Goal: Answer question/provide support: Share knowledge or assist other users

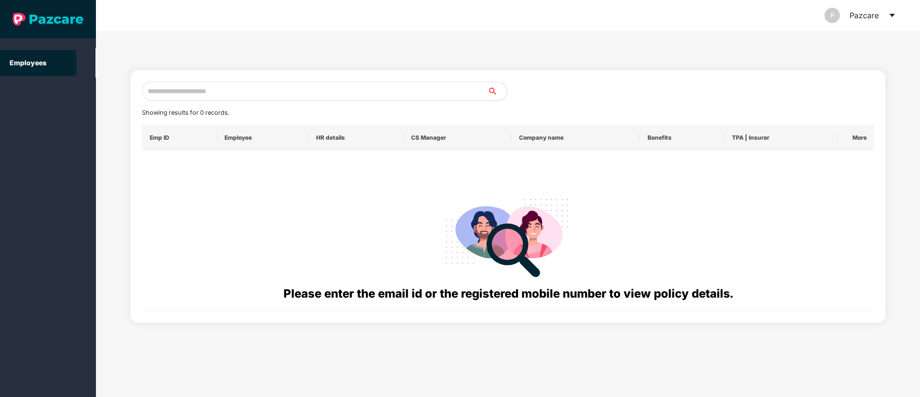
click at [176, 91] on input "text" at bounding box center [315, 91] width 346 height 19
paste input "**********"
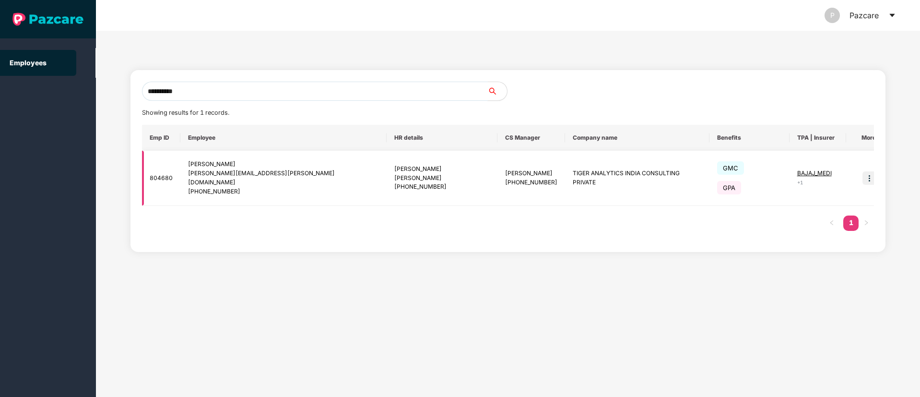
type input "**********"
click at [862, 177] on img at bounding box center [868, 177] width 13 height 13
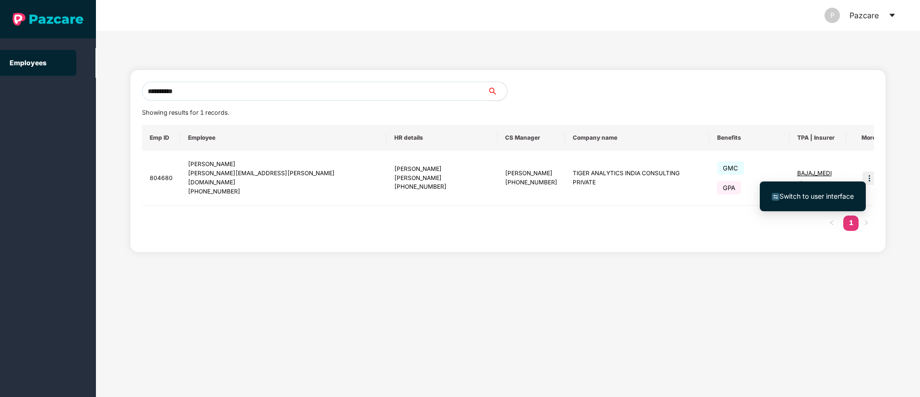
click at [823, 199] on span "Switch to user interface" at bounding box center [816, 196] width 74 height 8
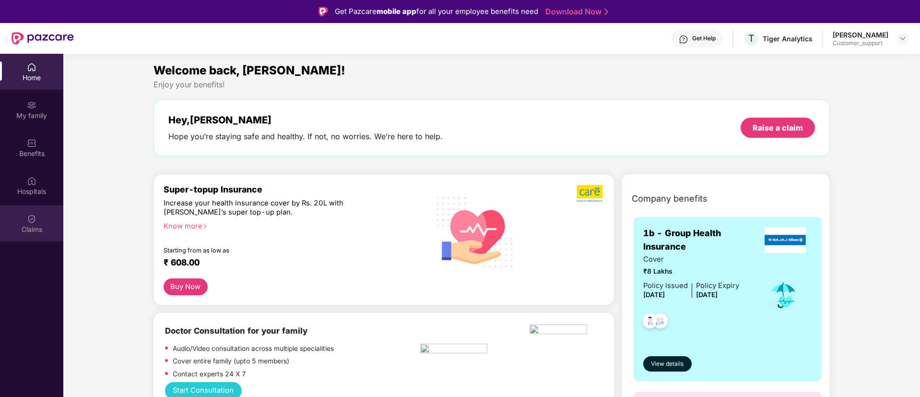
click at [27, 216] on img at bounding box center [32, 219] width 10 height 10
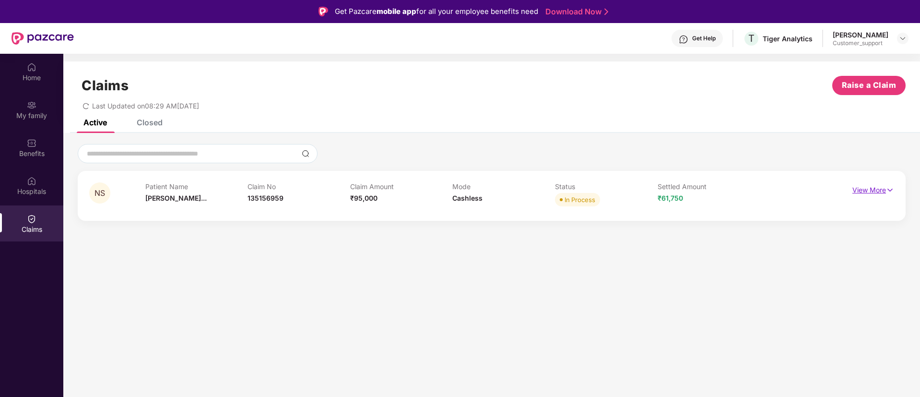
click at [889, 191] on img at bounding box center [890, 190] width 8 height 11
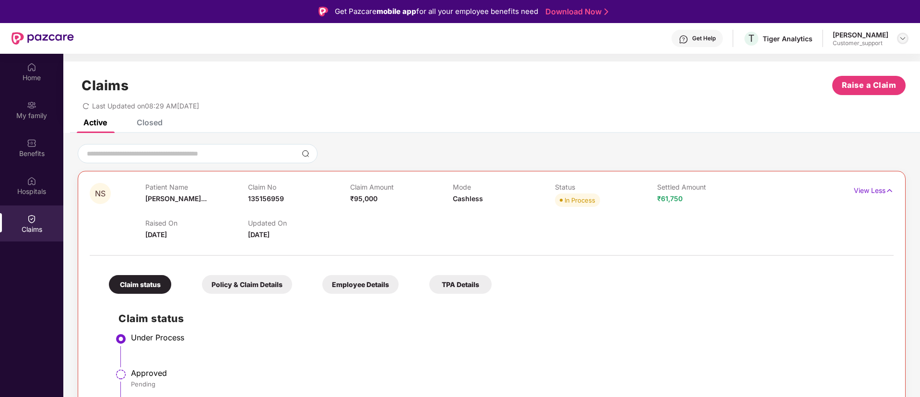
click at [903, 37] on img at bounding box center [903, 39] width 8 height 8
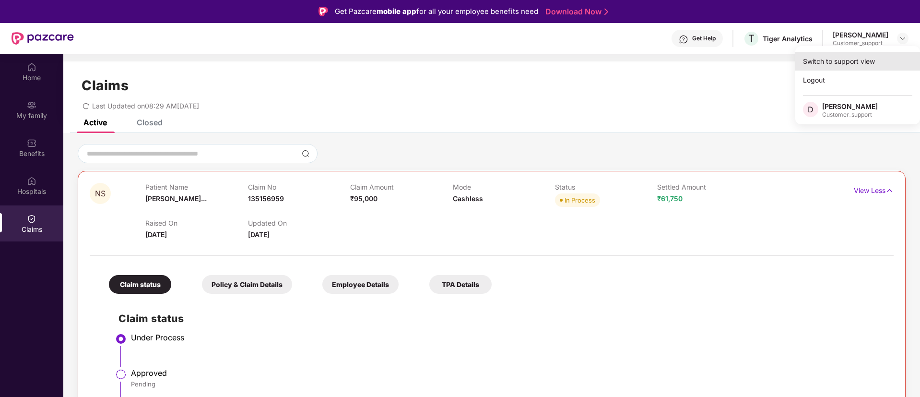
click at [834, 58] on div "Switch to support view" at bounding box center [857, 61] width 125 height 19
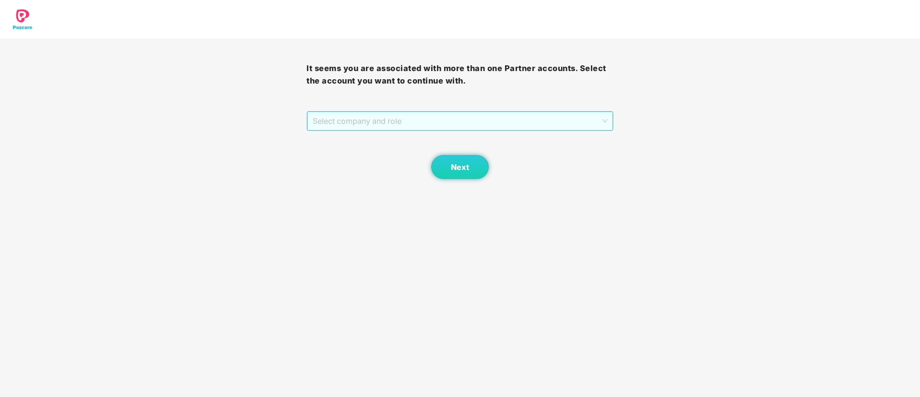
click at [354, 119] on span "Select company and role" at bounding box center [460, 121] width 294 height 18
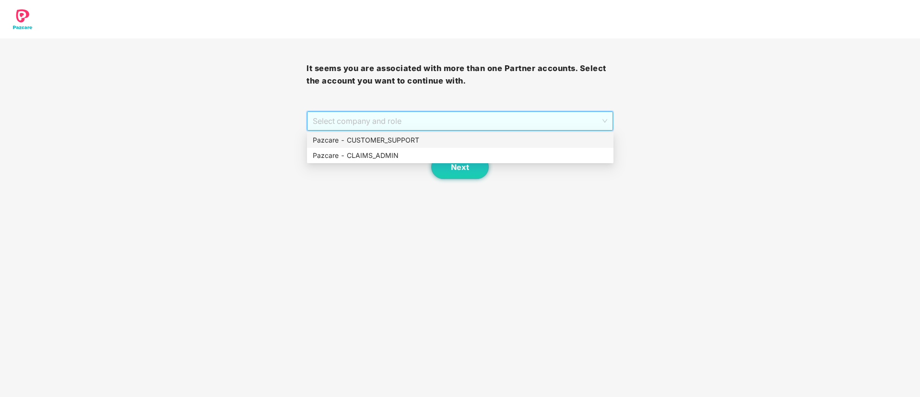
click at [365, 137] on div "Pazcare - CUSTOMER_SUPPORT" at bounding box center [460, 140] width 295 height 11
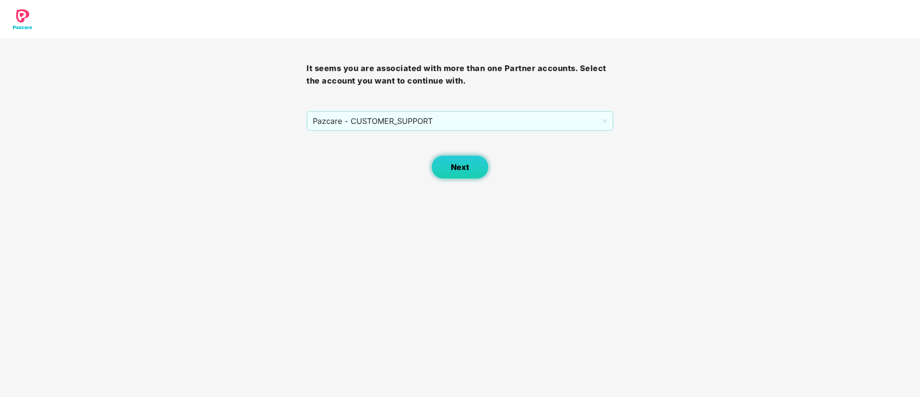
click at [450, 166] on button "Next" at bounding box center [460, 167] width 58 height 24
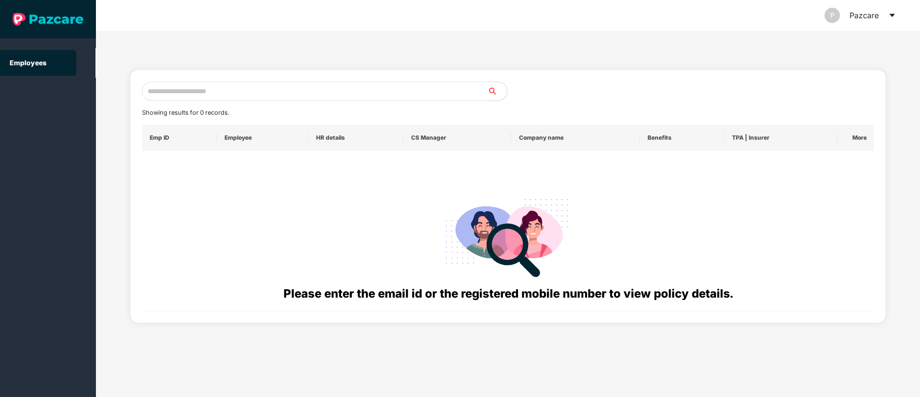
click at [170, 96] on input "text" at bounding box center [315, 91] width 346 height 19
paste input "**********"
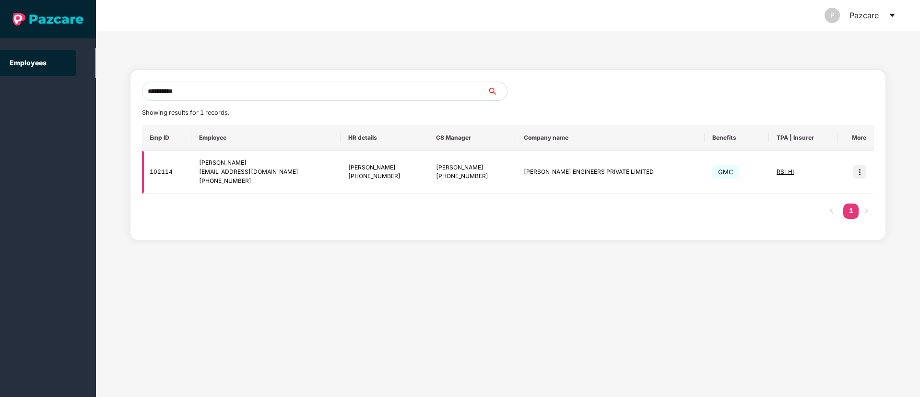
type input "**********"
click at [863, 170] on img at bounding box center [859, 171] width 13 height 13
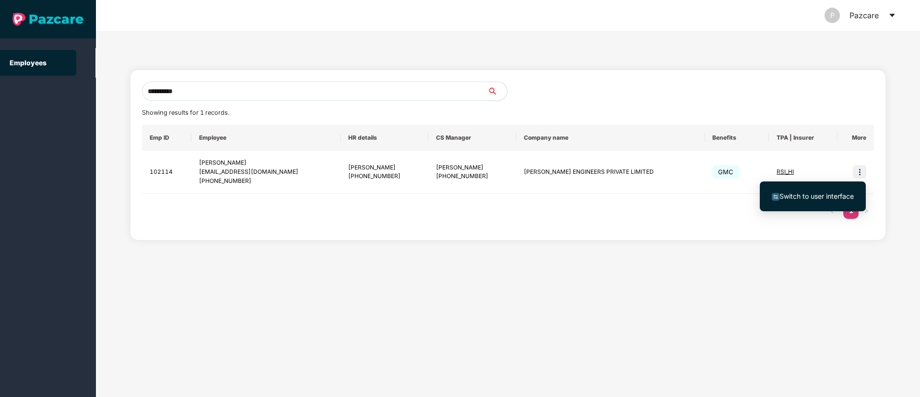
click at [803, 194] on span "Switch to user interface" at bounding box center [816, 196] width 74 height 8
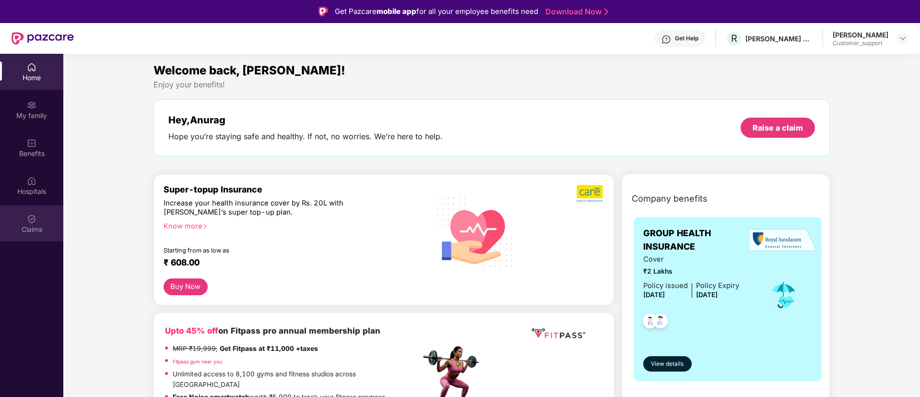
click at [24, 224] on div "Claims" at bounding box center [31, 229] width 63 height 10
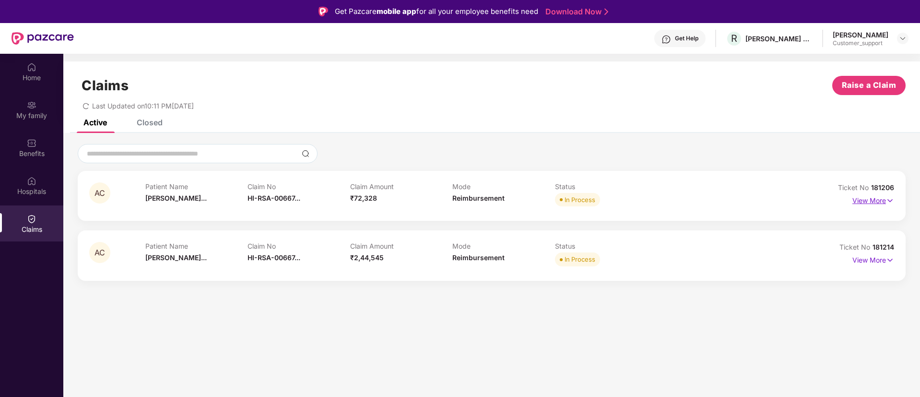
click at [892, 198] on img at bounding box center [890, 200] width 8 height 11
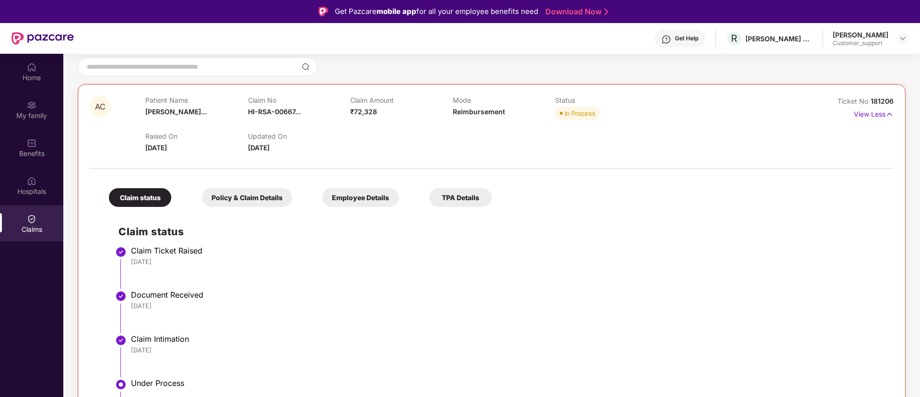
scroll to position [85, 0]
drag, startPoint x: 895, startPoint y: 100, endPoint x: 871, endPoint y: 101, distance: 24.5
click at [871, 101] on div "AC Patient Name [PERSON_NAME]... Claim No HI-RSA-00667... Claim Amount ₹72,328 …" at bounding box center [492, 292] width 828 height 412
copy span "181206"
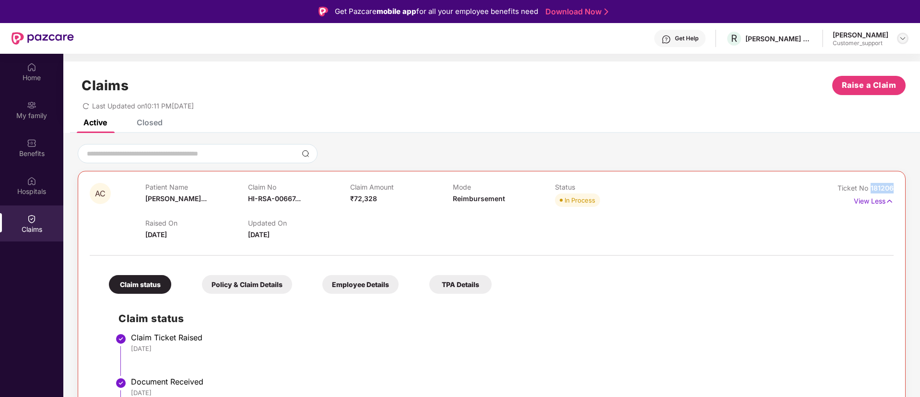
click at [900, 41] on img at bounding box center [903, 39] width 8 height 8
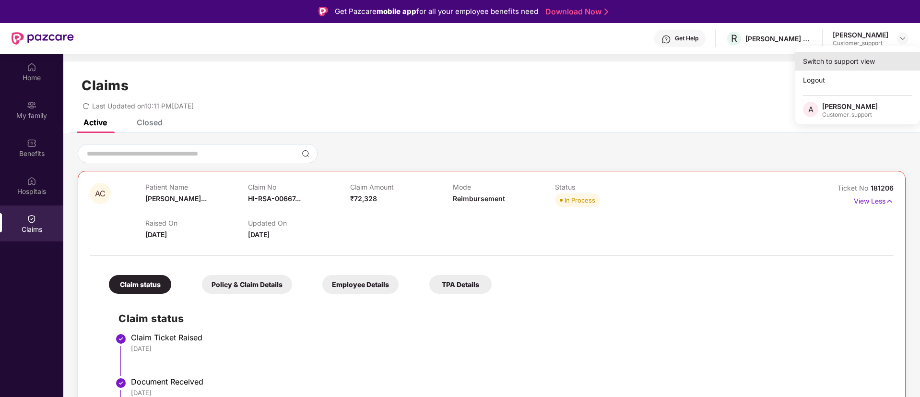
click at [848, 60] on div "Switch to support view" at bounding box center [857, 61] width 125 height 19
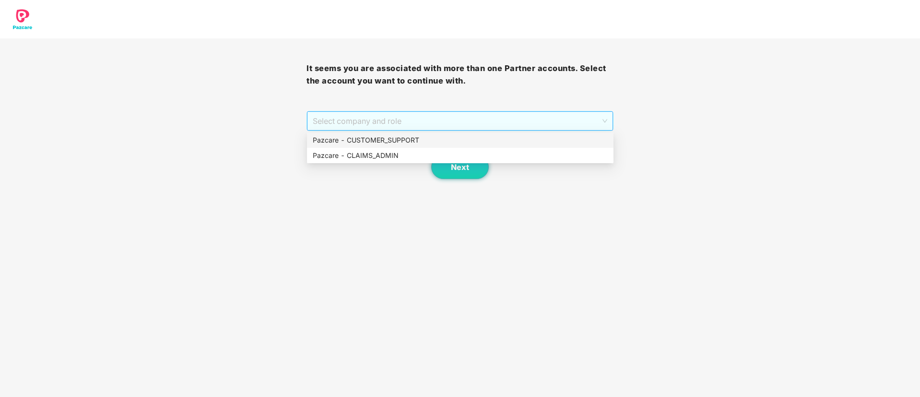
click at [410, 123] on span "Select company and role" at bounding box center [460, 121] width 294 height 18
click at [380, 137] on div "Pazcare - CUSTOMER_SUPPORT" at bounding box center [460, 140] width 295 height 11
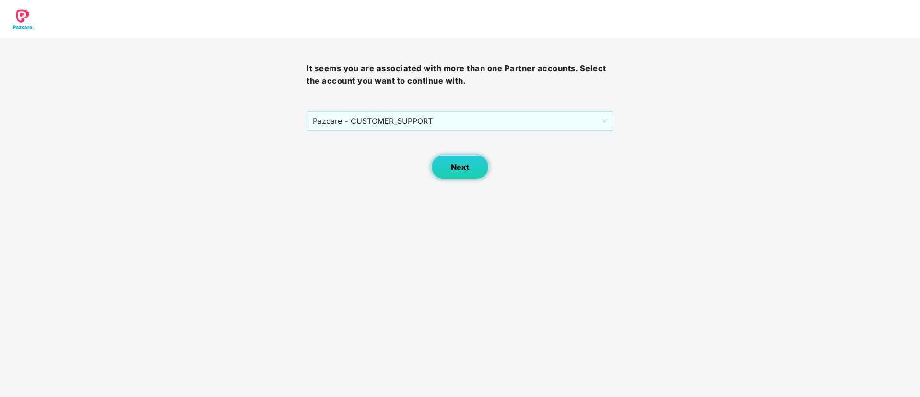
click at [442, 161] on button "Next" at bounding box center [460, 167] width 58 height 24
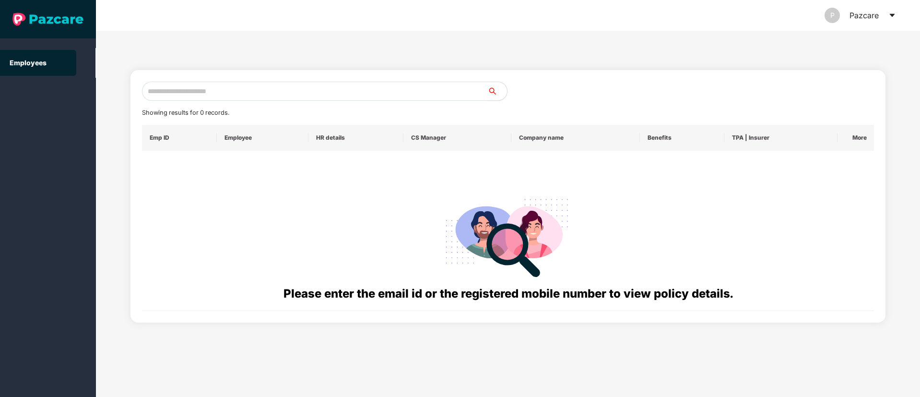
click at [150, 92] on input "text" at bounding box center [315, 91] width 346 height 19
paste input "**********"
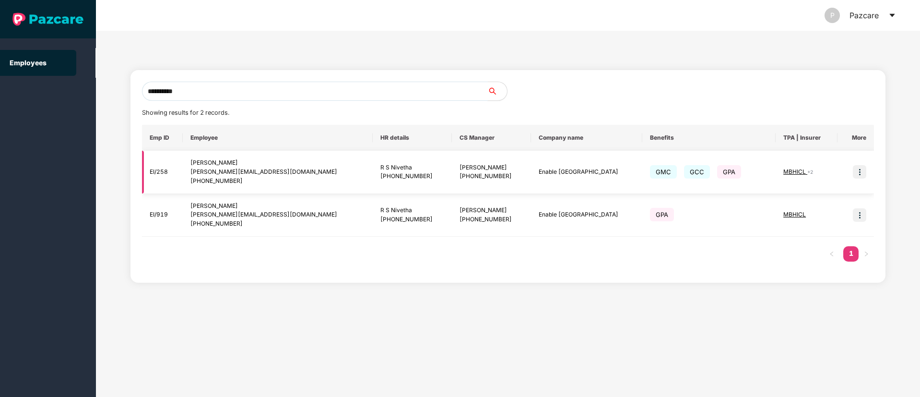
type input "**********"
click at [859, 172] on img at bounding box center [859, 171] width 13 height 13
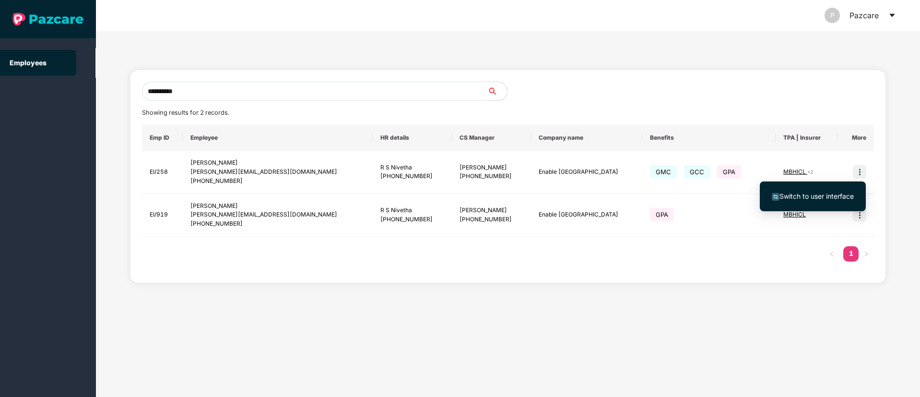
click at [815, 201] on span "Switch to user interface" at bounding box center [813, 196] width 82 height 11
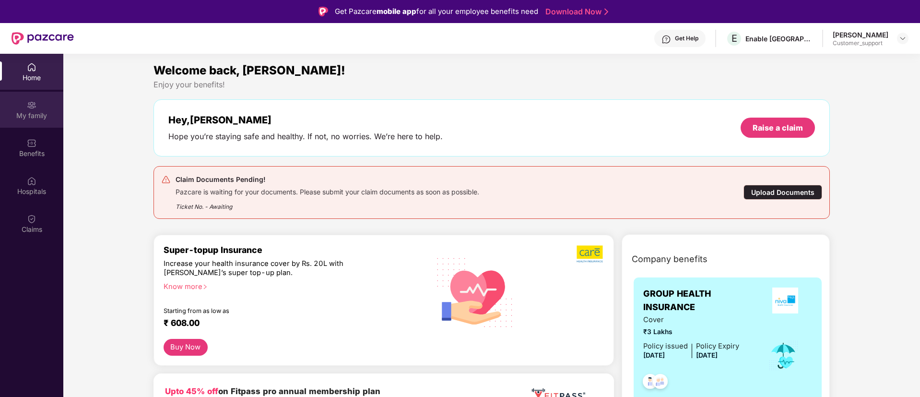
click at [27, 111] on div "My family" at bounding box center [31, 116] width 63 height 10
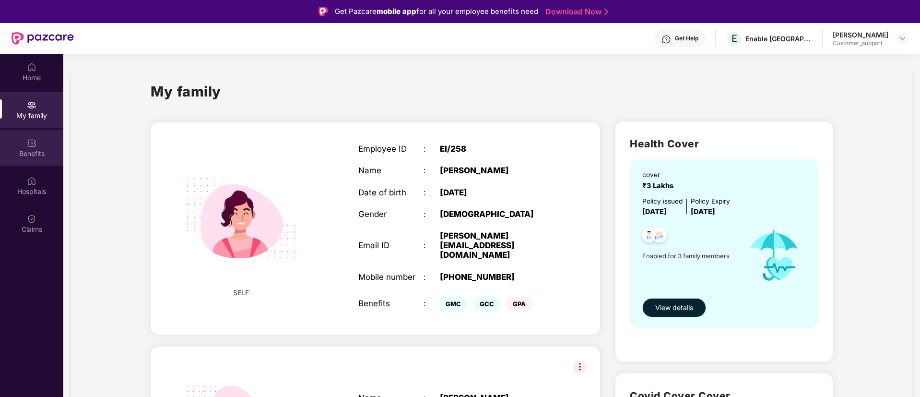
click at [33, 154] on div "Benefits" at bounding box center [31, 154] width 63 height 10
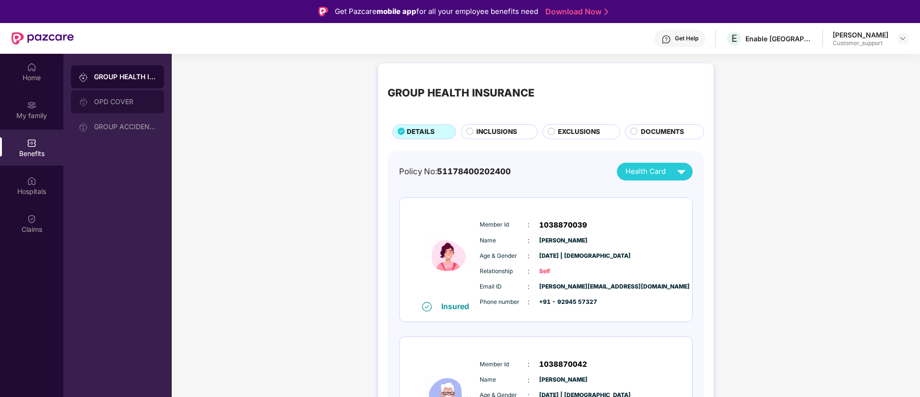
click at [127, 104] on div "OPD COVER" at bounding box center [125, 102] width 62 height 8
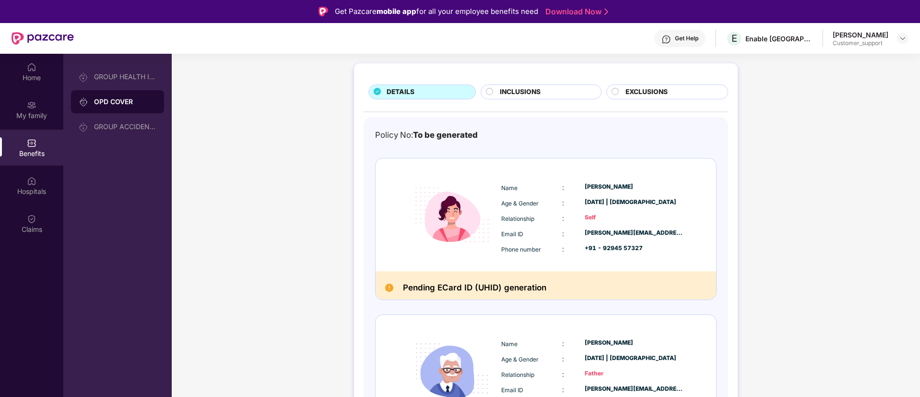
scroll to position [42, 0]
click at [35, 221] on img at bounding box center [32, 219] width 10 height 10
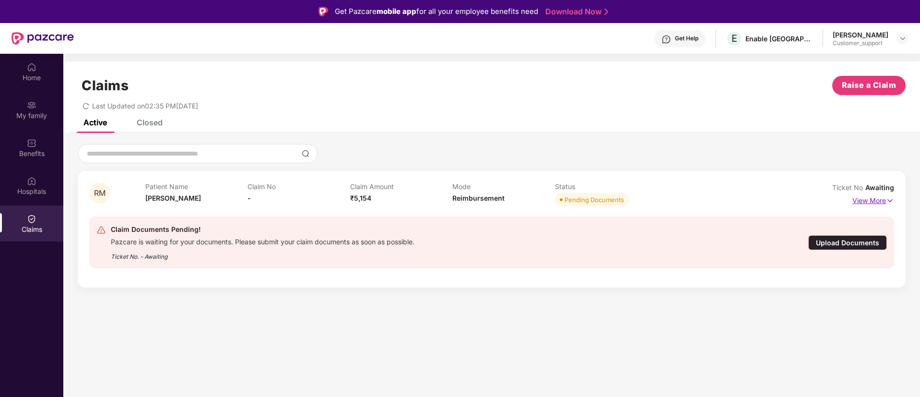
click at [890, 199] on img at bounding box center [890, 200] width 8 height 11
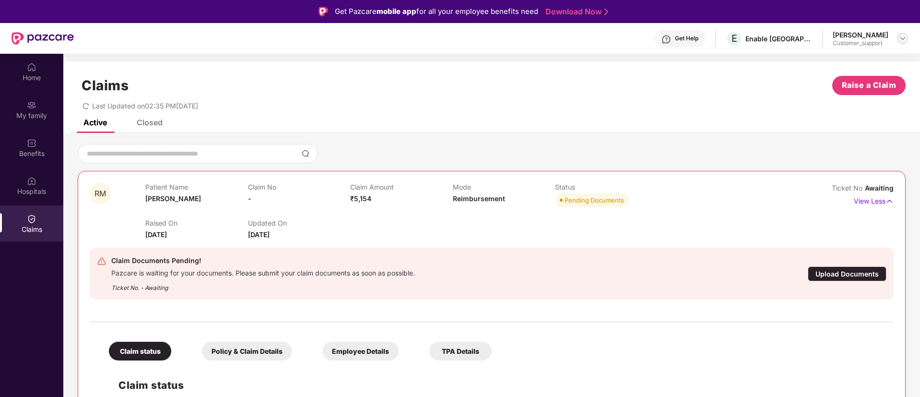
click at [901, 35] on img at bounding box center [903, 39] width 8 height 8
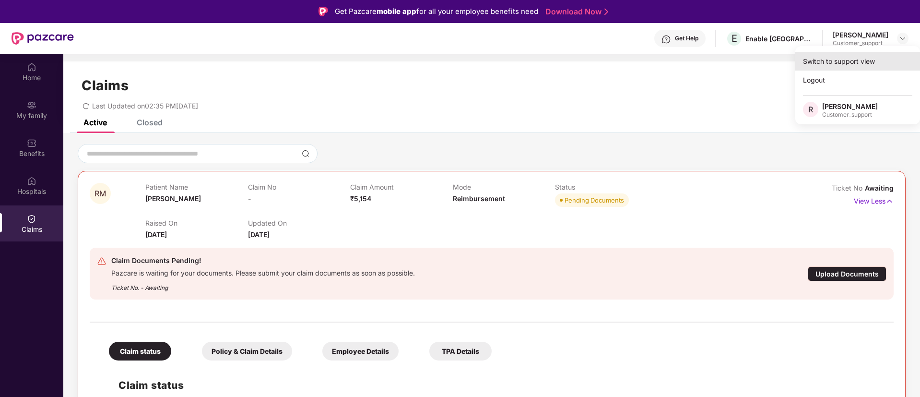
click at [845, 64] on div "Switch to support view" at bounding box center [857, 61] width 125 height 19
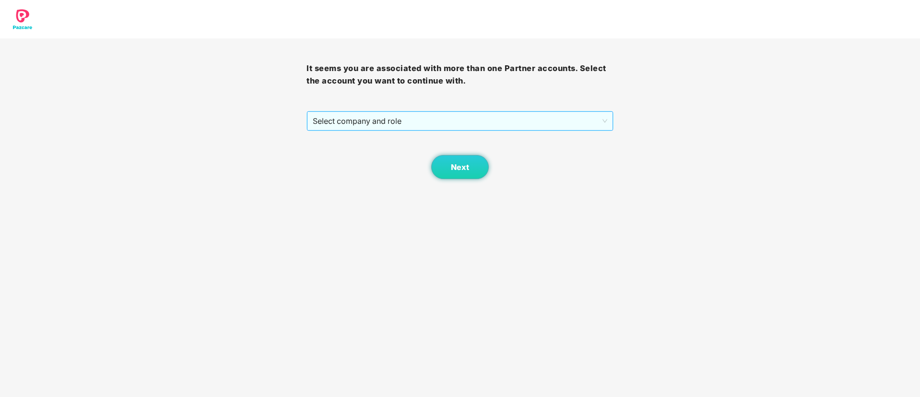
click at [420, 121] on span "Select company and role" at bounding box center [460, 121] width 294 height 18
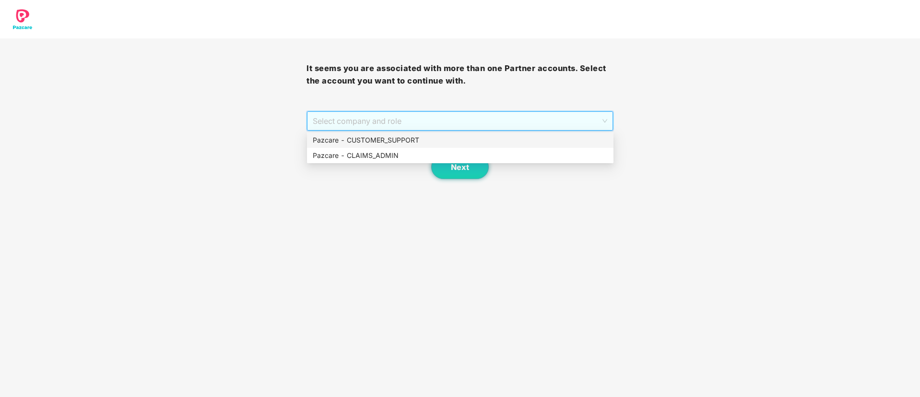
click at [397, 139] on div "Pazcare - CUSTOMER_SUPPORT" at bounding box center [460, 140] width 295 height 11
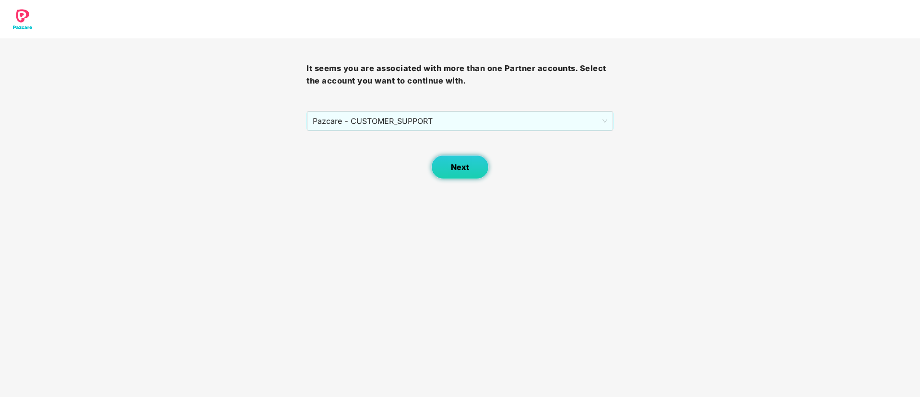
click at [452, 171] on span "Next" at bounding box center [460, 167] width 18 height 9
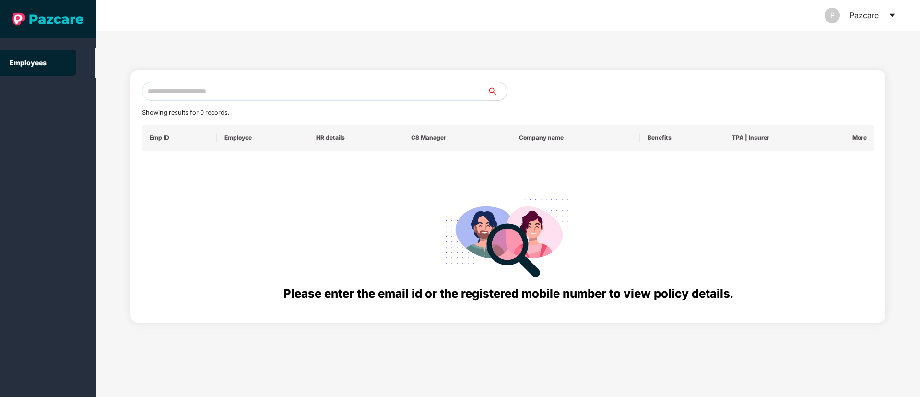
click at [232, 97] on input "text" at bounding box center [315, 91] width 346 height 19
paste input "**********"
type input "*"
click at [848, 221] on div at bounding box center [508, 235] width 717 height 97
click at [239, 92] on input "text" at bounding box center [315, 91] width 346 height 19
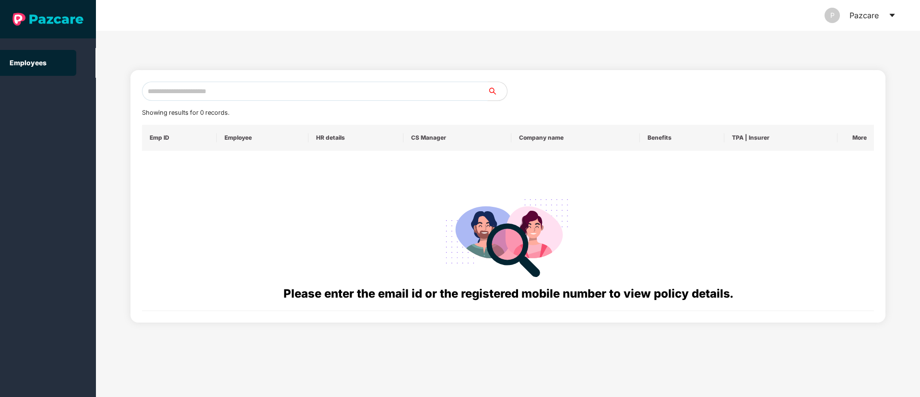
paste input "**********"
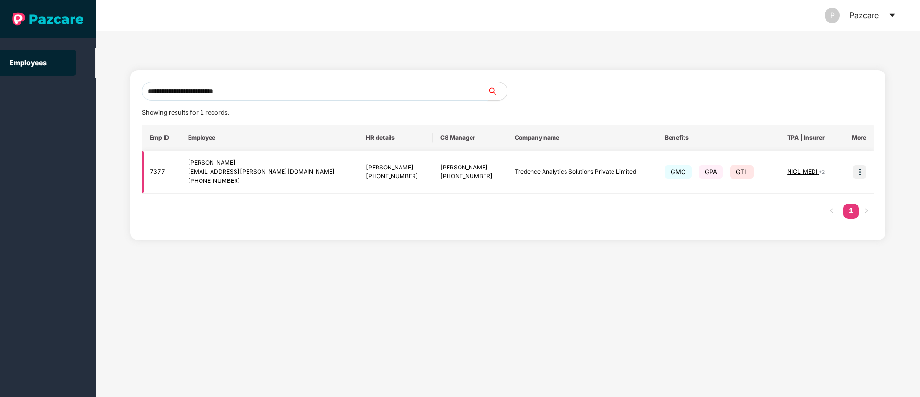
type input "**********"
click at [858, 172] on img at bounding box center [859, 171] width 13 height 13
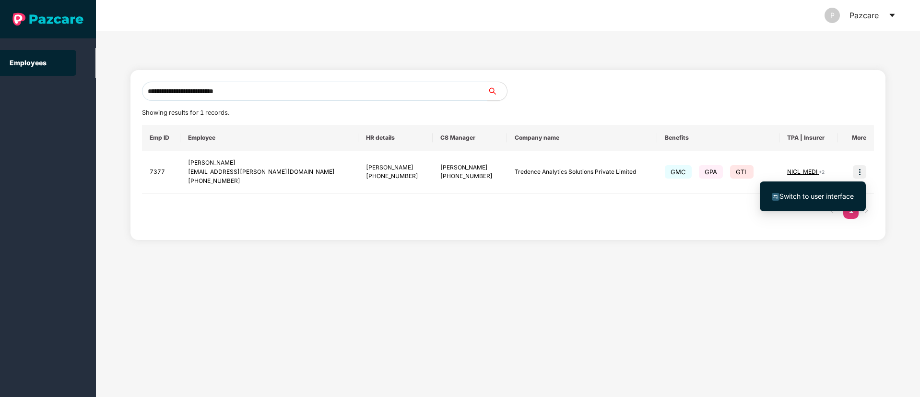
click at [822, 195] on span "Switch to user interface" at bounding box center [816, 196] width 74 height 8
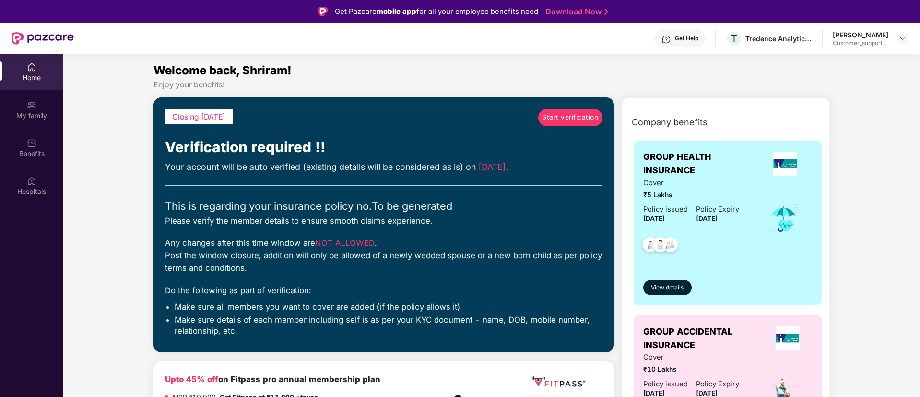
click at [661, 39] on img at bounding box center [666, 40] width 10 height 10
click at [903, 40] on img at bounding box center [903, 39] width 8 height 8
click at [842, 62] on div "Switch to support view" at bounding box center [857, 61] width 125 height 19
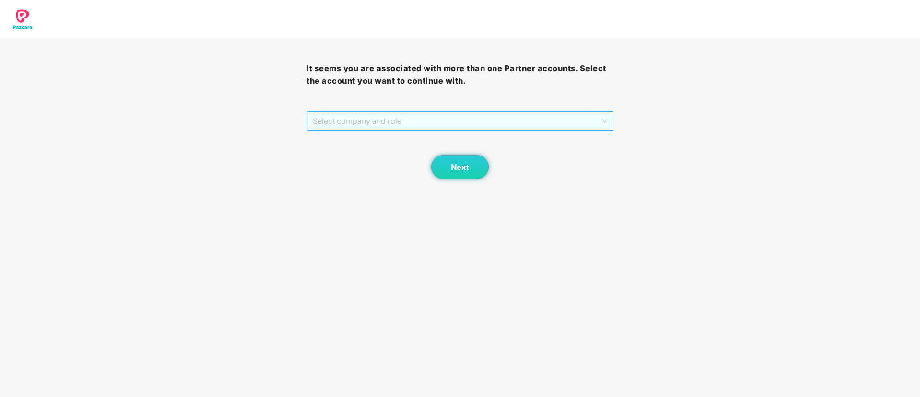
click at [463, 119] on span "Select company and role" at bounding box center [460, 121] width 294 height 18
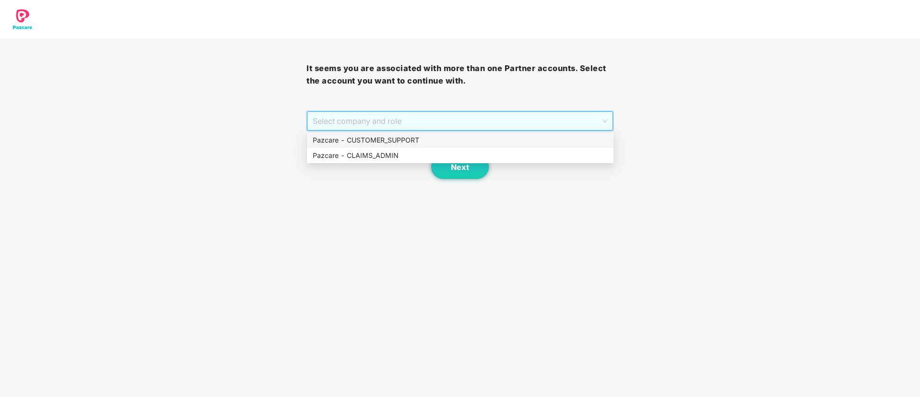
click at [411, 141] on div "Pazcare - CUSTOMER_SUPPORT" at bounding box center [460, 140] width 295 height 11
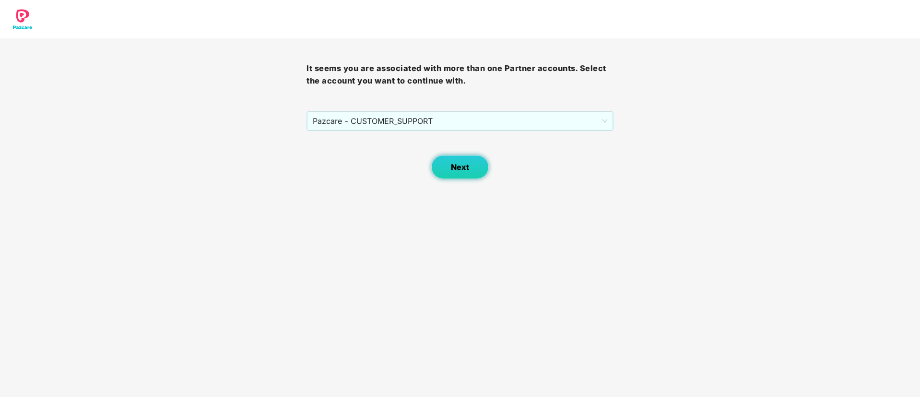
click at [453, 174] on button "Next" at bounding box center [460, 167] width 58 height 24
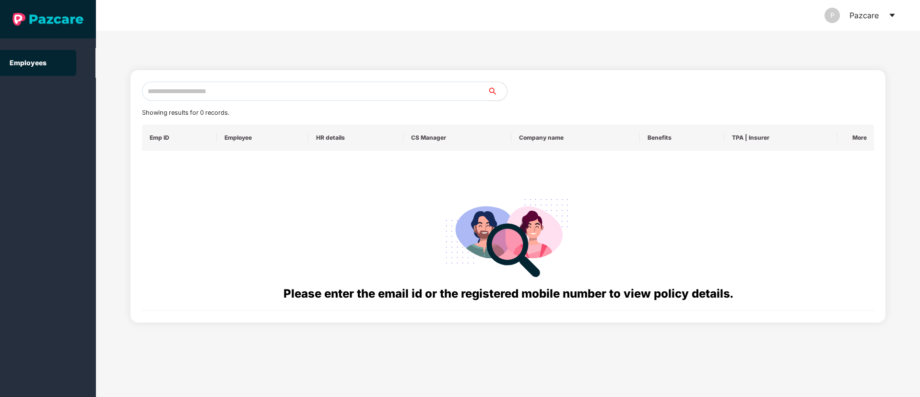
click at [175, 87] on input "text" at bounding box center [315, 91] width 346 height 19
paste input "**********"
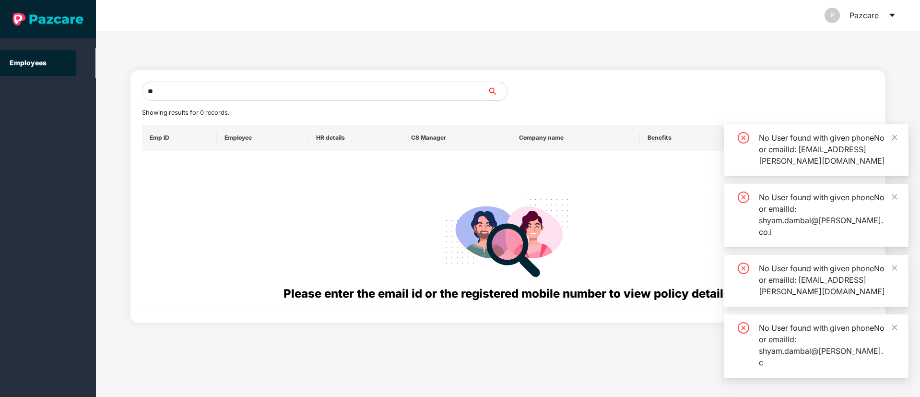
type input "*"
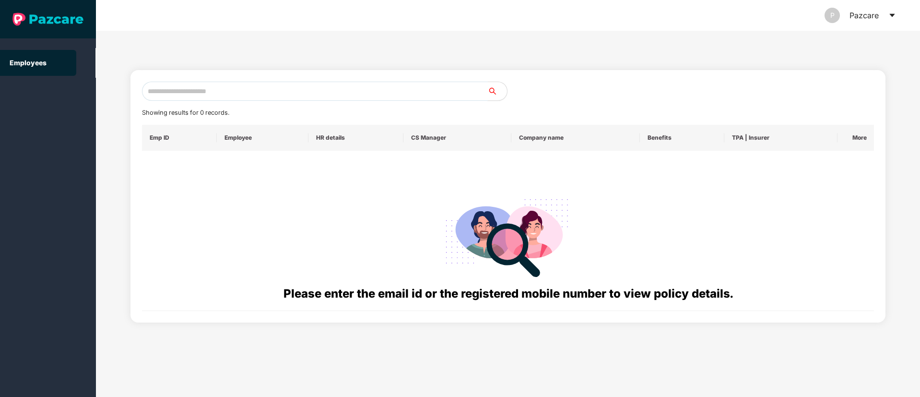
click at [179, 91] on input "text" at bounding box center [315, 91] width 346 height 19
paste input "**********"
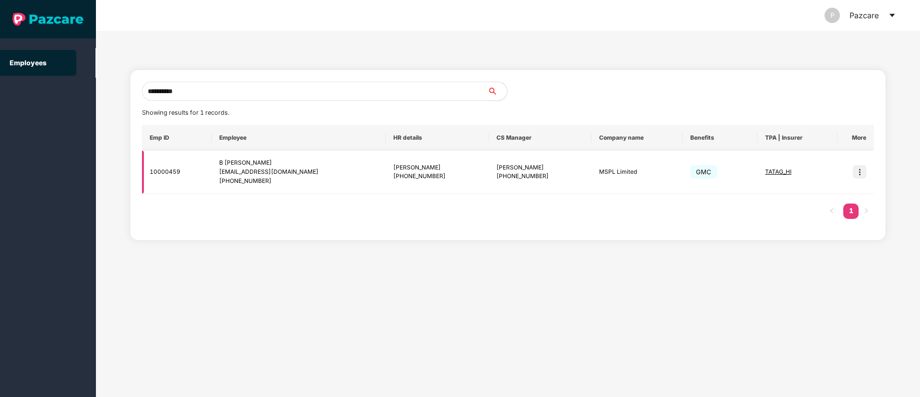
type input "**********"
drag, startPoint x: 300, startPoint y: 171, endPoint x: 219, endPoint y: 171, distance: 80.6
click at [219, 171] on div "[EMAIL_ADDRESS][DOMAIN_NAME]" at bounding box center [298, 171] width 159 height 9
copy div "[EMAIL_ADDRESS][DOMAIN_NAME]"
click at [496, 167] on div "[PERSON_NAME]" at bounding box center [539, 167] width 87 height 9
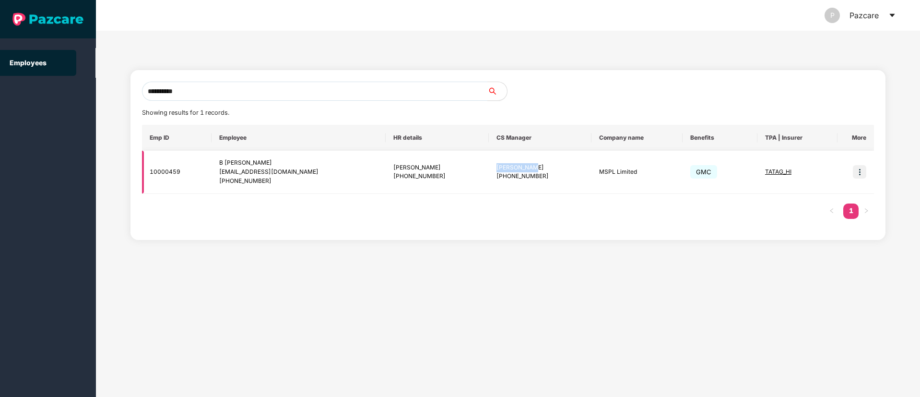
drag, startPoint x: 489, startPoint y: 165, endPoint x: 524, endPoint y: 165, distance: 35.0
click at [524, 165] on td "[PERSON_NAME] [PHONE_NUMBER]" at bounding box center [540, 172] width 103 height 43
copy div "[PERSON_NAME]"
click at [859, 170] on img at bounding box center [859, 171] width 13 height 13
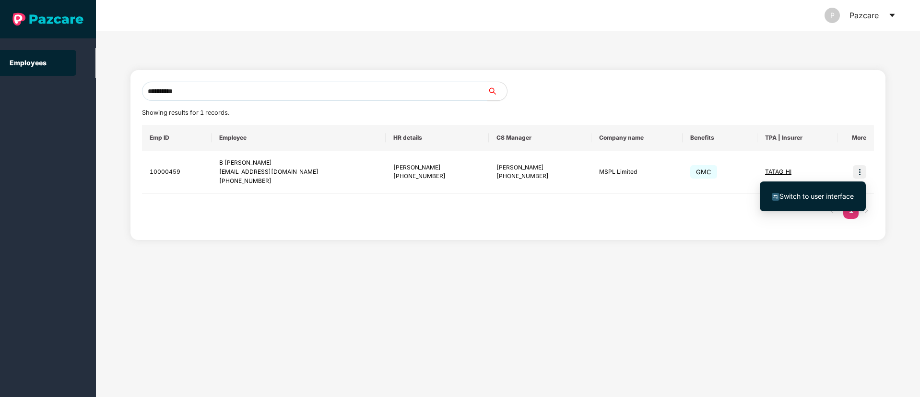
click at [830, 194] on span "Switch to user interface" at bounding box center [816, 196] width 74 height 8
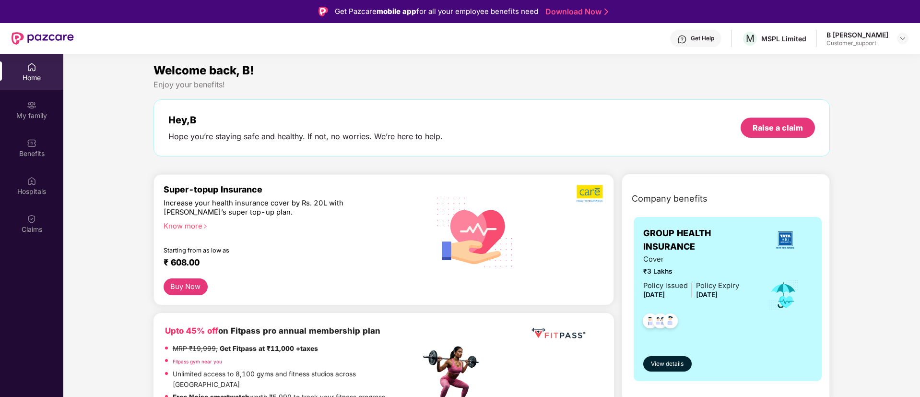
click at [687, 38] on img at bounding box center [682, 40] width 10 height 10
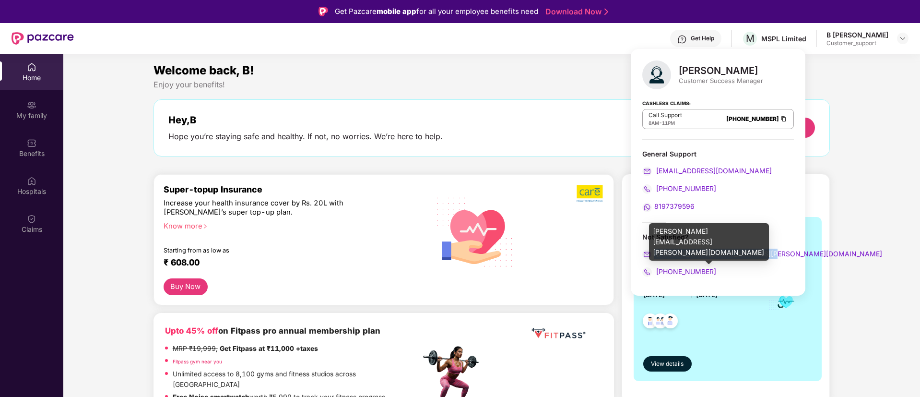
drag, startPoint x: 772, startPoint y: 253, endPoint x: 654, endPoint y: 256, distance: 118.5
click at [654, 256] on div "[PERSON_NAME][EMAIL_ADDRESS][PERSON_NAME][DOMAIN_NAME]" at bounding box center [718, 253] width 152 height 11
copy span "[PERSON_NAME][EMAIL_ADDRESS][PERSON_NAME][DOMAIN_NAME]"
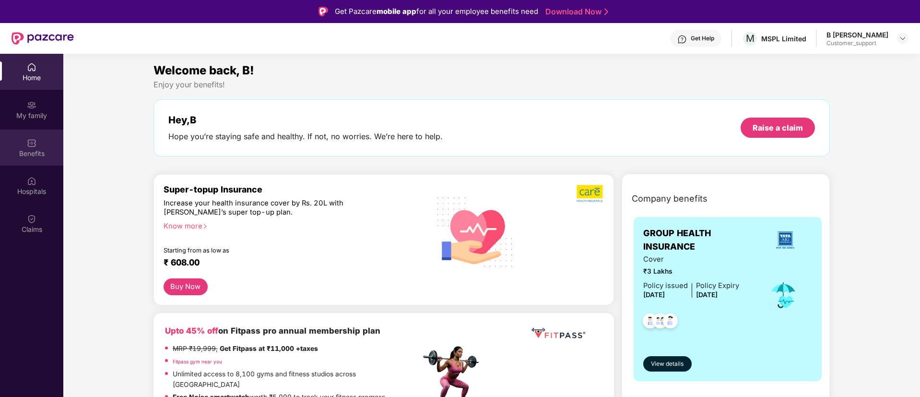
click at [36, 147] on img at bounding box center [32, 143] width 10 height 10
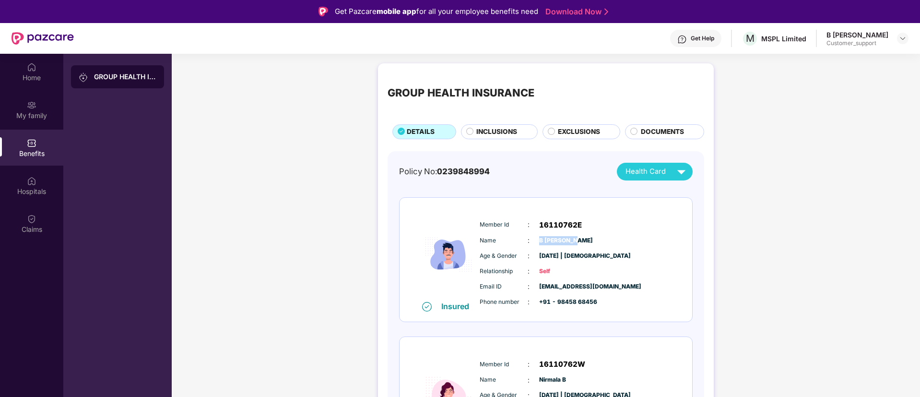
drag, startPoint x: 537, startPoint y: 239, endPoint x: 575, endPoint y: 245, distance: 38.8
click at [575, 245] on div "Name : B [PERSON_NAME]" at bounding box center [575, 240] width 190 height 11
click at [581, 241] on span "B [PERSON_NAME]" at bounding box center [563, 240] width 48 height 9
drag, startPoint x: 581, startPoint y: 241, endPoint x: 537, endPoint y: 243, distance: 43.7
click at [537, 243] on div "Name : B [PERSON_NAME]" at bounding box center [575, 240] width 190 height 11
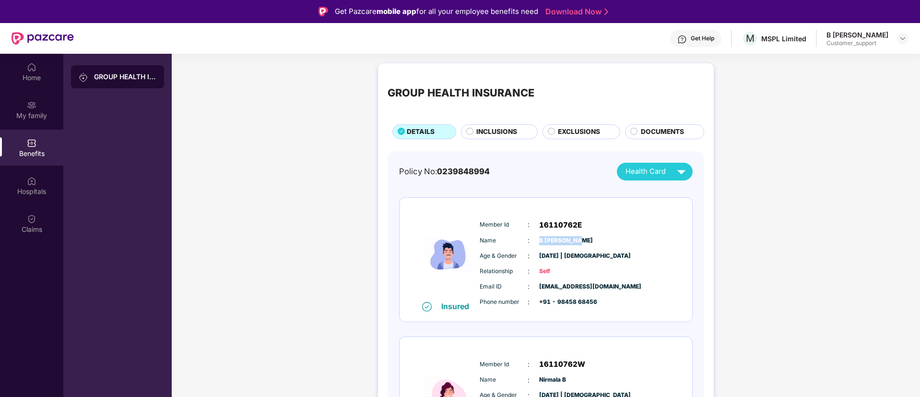
copy span "B [PERSON_NAME]"
click at [42, 109] on div "My family" at bounding box center [31, 110] width 63 height 36
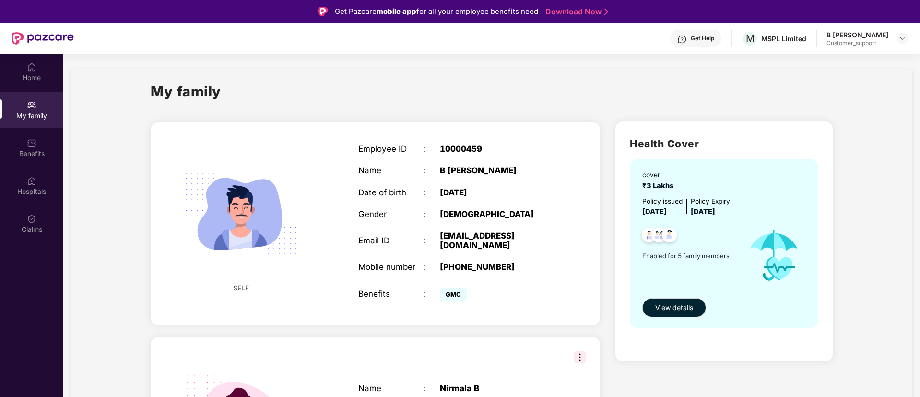
click at [453, 147] on div "10000459" at bounding box center [497, 149] width 114 height 10
copy div "10000459"
click at [900, 42] on img at bounding box center [903, 39] width 8 height 8
click at [839, 58] on div "Switch to support view" at bounding box center [857, 61] width 125 height 19
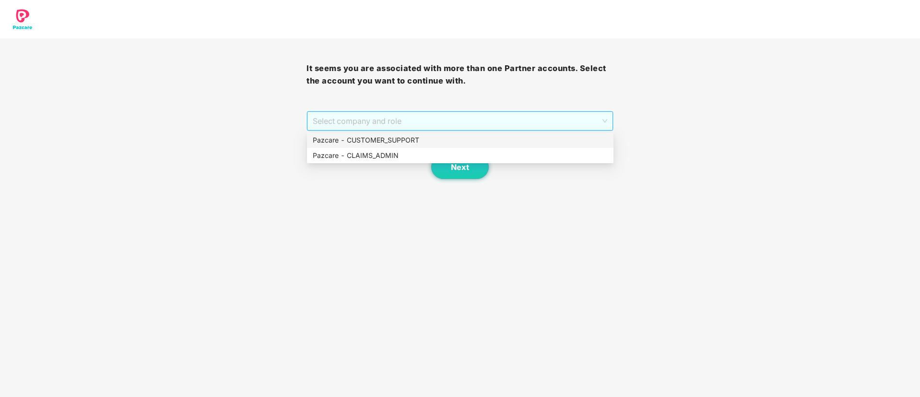
click at [478, 121] on span "Select company and role" at bounding box center [460, 121] width 294 height 18
click at [398, 141] on div "Pazcare - CUSTOMER_SUPPORT" at bounding box center [460, 140] width 295 height 11
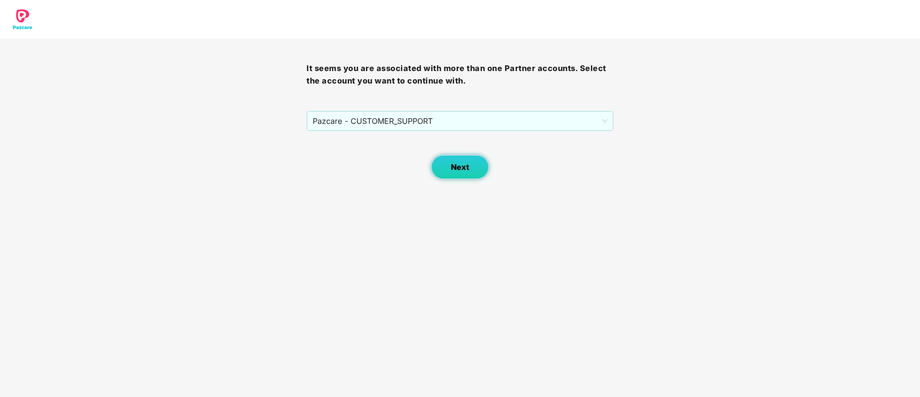
click at [448, 167] on button "Next" at bounding box center [460, 167] width 58 height 24
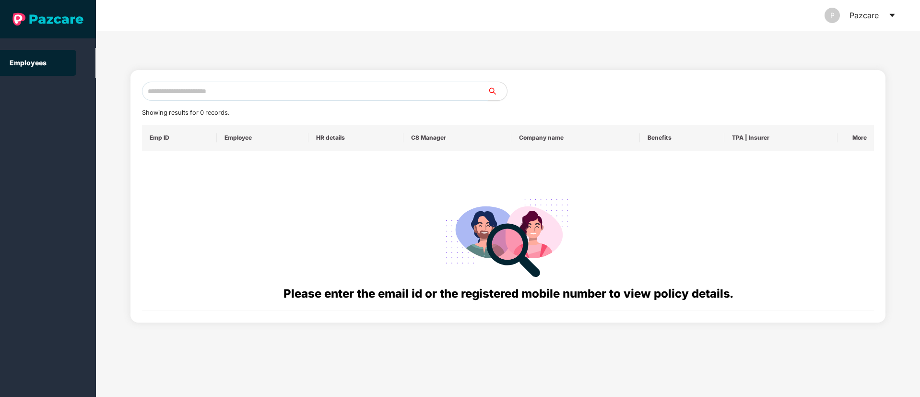
click at [209, 91] on input "text" at bounding box center [315, 91] width 346 height 19
paste input "**********"
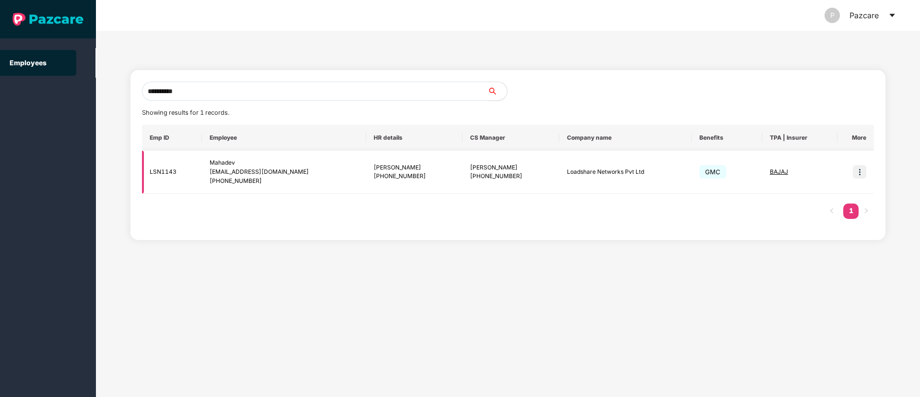
type input "**********"
click at [860, 174] on img at bounding box center [859, 171] width 13 height 13
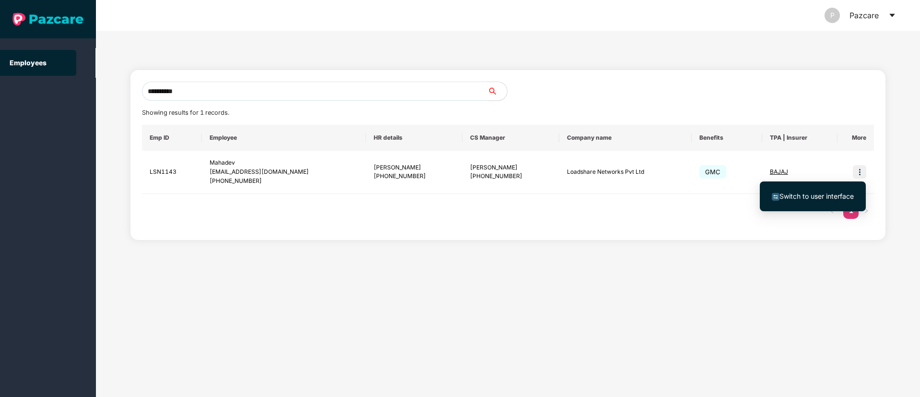
click at [829, 195] on span "Switch to user interface" at bounding box center [816, 196] width 74 height 8
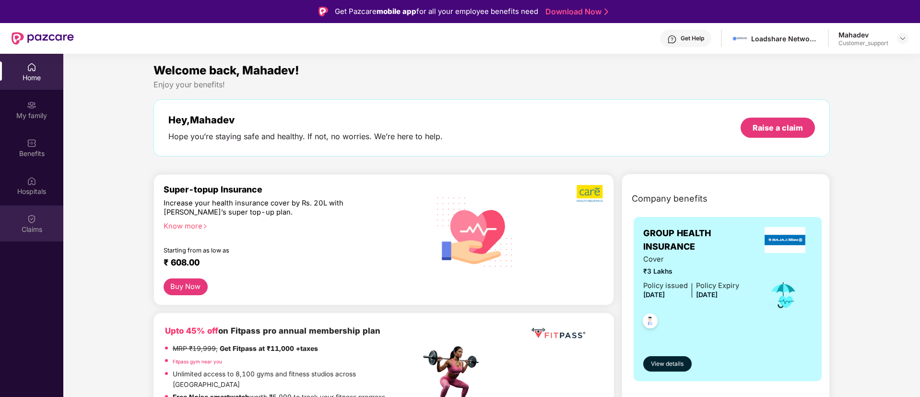
click at [37, 215] on div "Claims" at bounding box center [31, 223] width 63 height 36
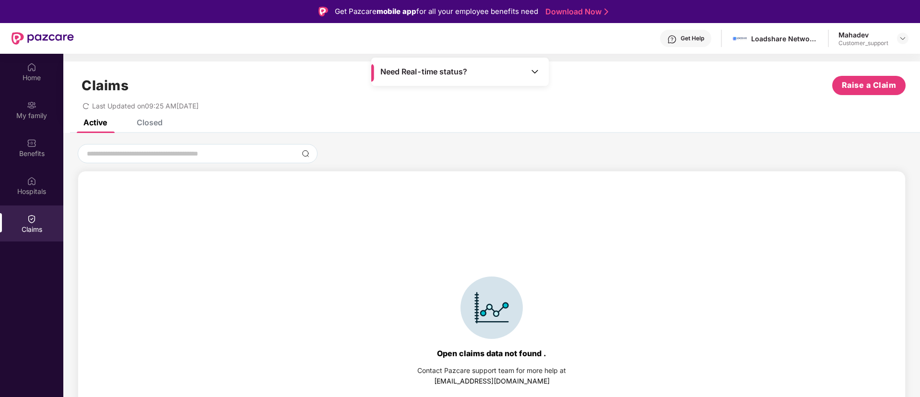
click at [152, 128] on div "Closed" at bounding box center [142, 122] width 40 height 21
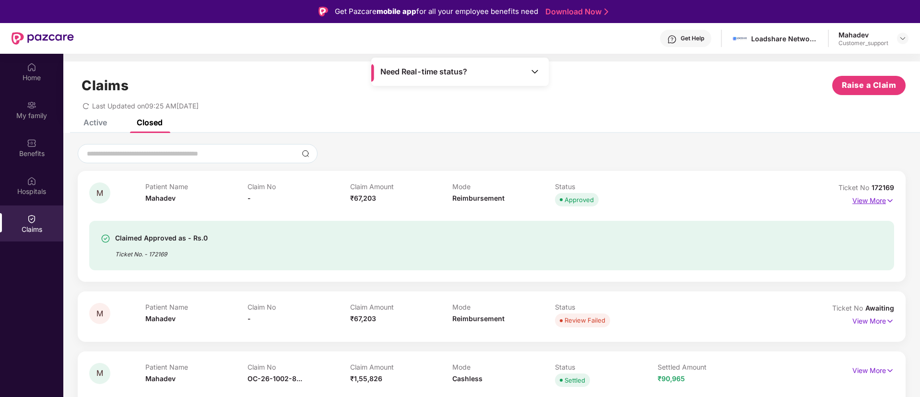
click at [889, 201] on img at bounding box center [890, 200] width 8 height 11
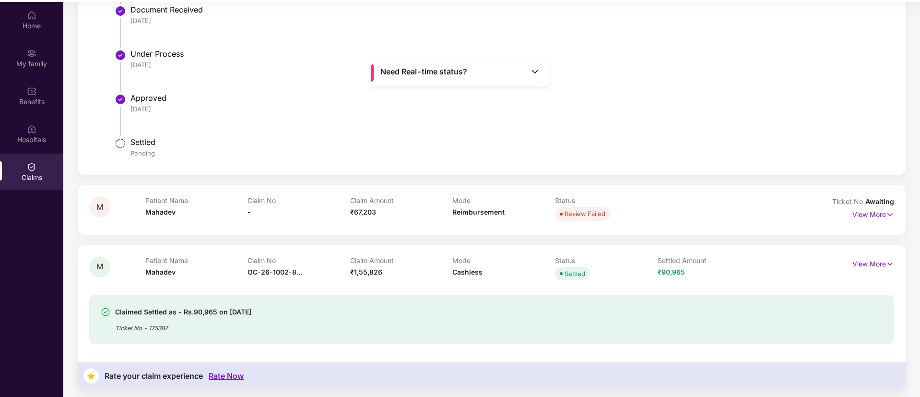
scroll to position [54, 0]
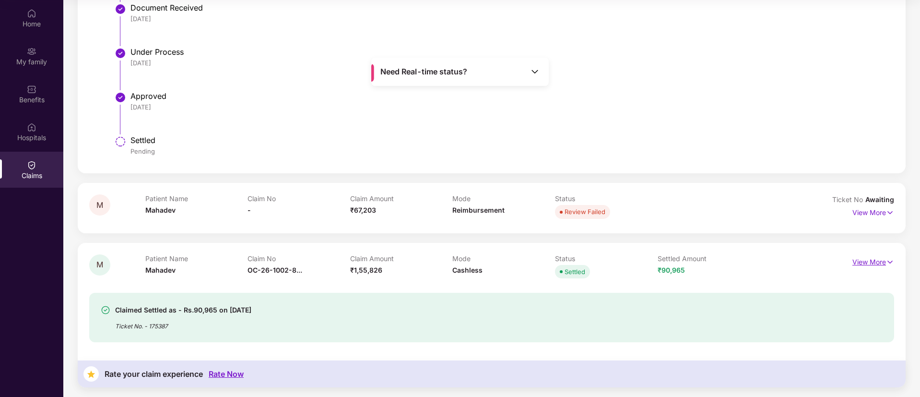
click at [888, 261] on img at bounding box center [890, 262] width 8 height 11
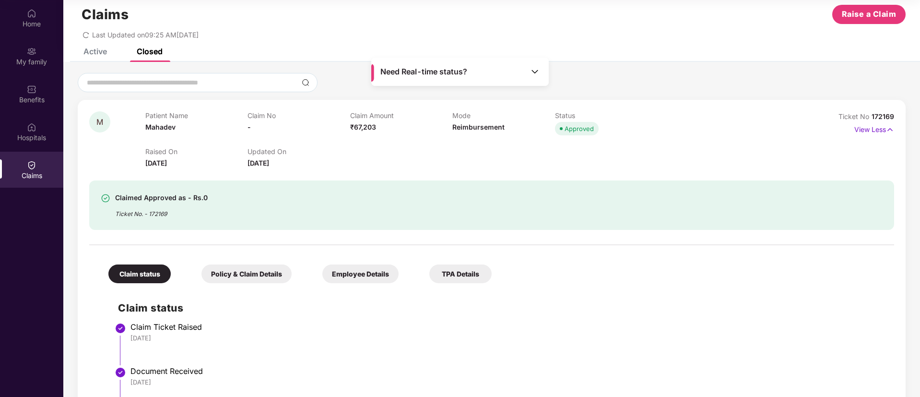
scroll to position [0, 0]
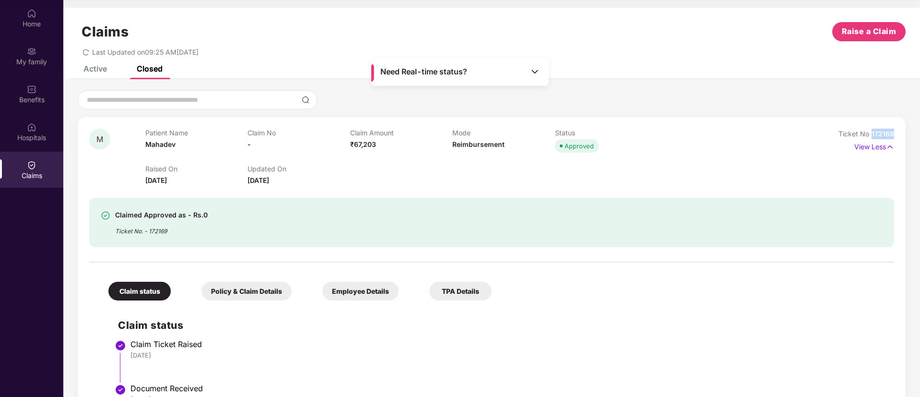
drag, startPoint x: 867, startPoint y: 133, endPoint x: 893, endPoint y: 132, distance: 26.4
click at [893, 132] on div "M Patient Name Mahadev Claim No - Claim Amount ₹67,203 Mode Reimbursement Statu…" at bounding box center [492, 335] width 828 height 436
copy span "172169"
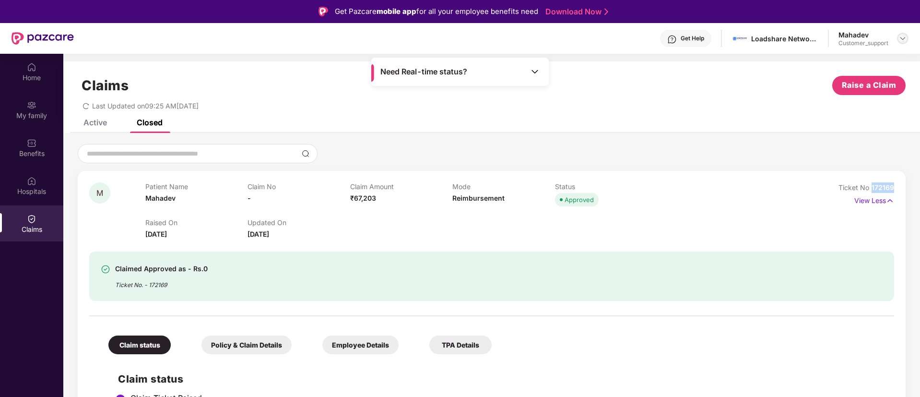
click at [905, 41] on img at bounding box center [903, 39] width 8 height 8
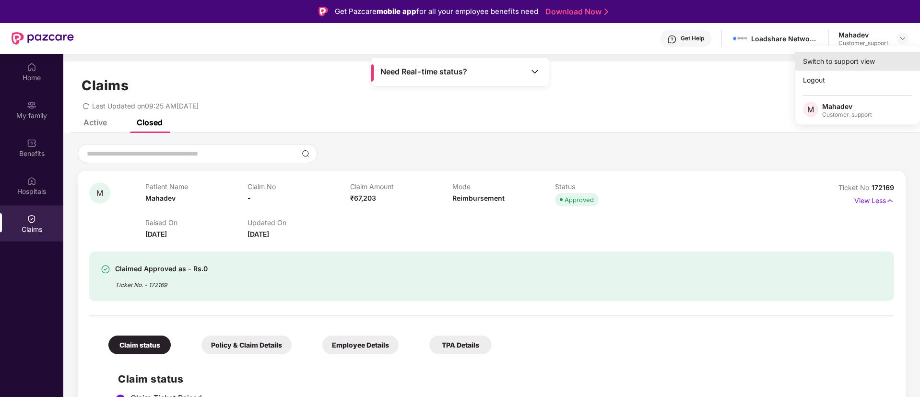
click at [844, 58] on div "Switch to support view" at bounding box center [857, 61] width 125 height 19
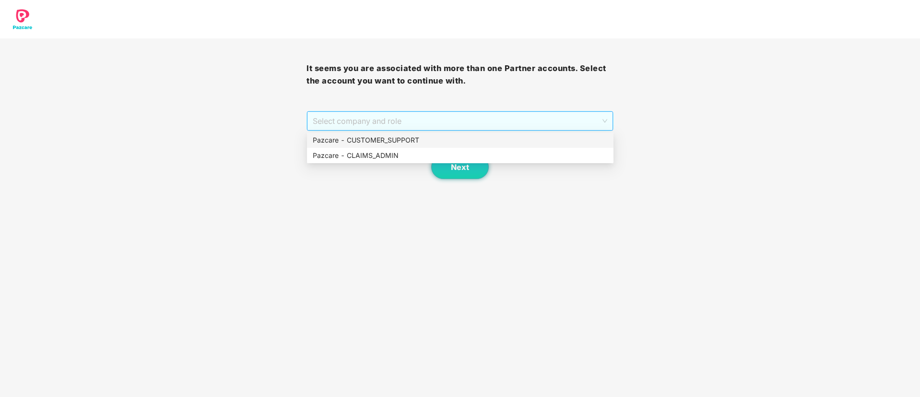
click at [429, 122] on span "Select company and role" at bounding box center [460, 121] width 294 height 18
click at [393, 135] on div "Pazcare - CUSTOMER_SUPPORT" at bounding box center [460, 140] width 295 height 11
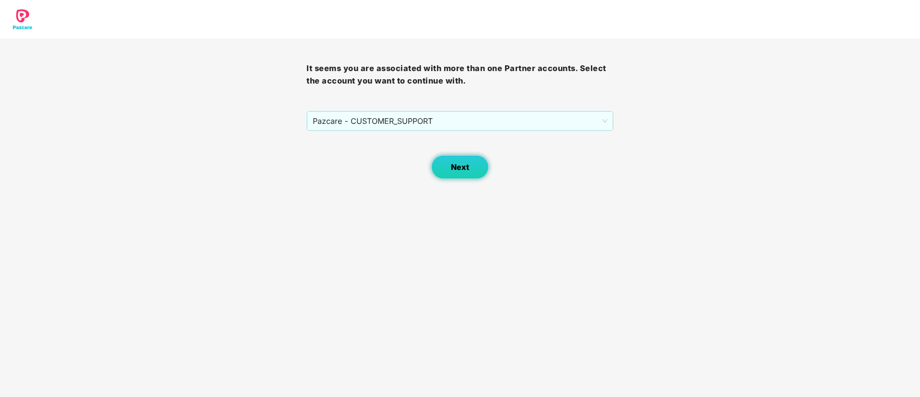
click at [463, 176] on button "Next" at bounding box center [460, 167] width 58 height 24
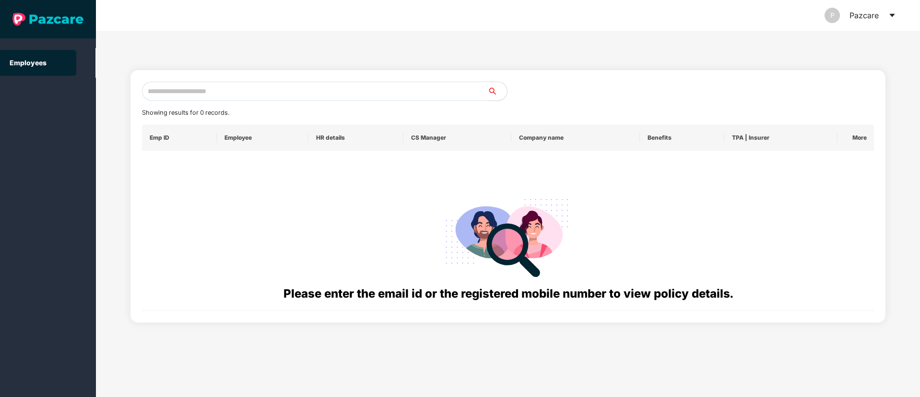
click at [190, 94] on input "text" at bounding box center [315, 91] width 346 height 19
paste input "**********"
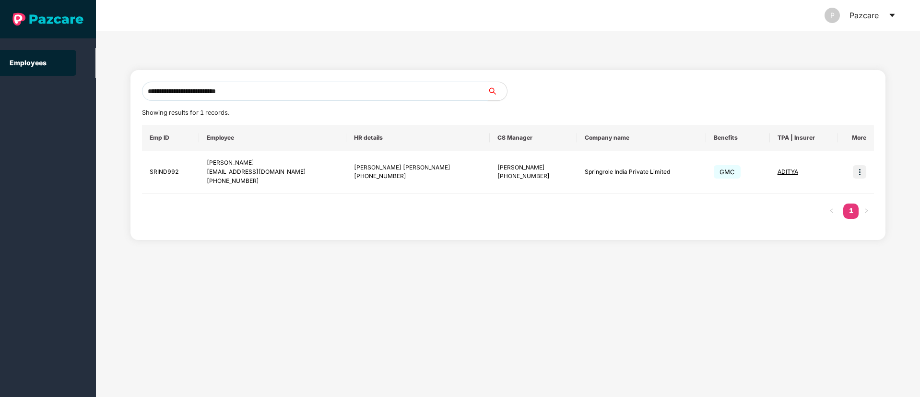
type input "**********"
click at [858, 170] on img at bounding box center [859, 171] width 13 height 13
click at [822, 196] on span "Switch to user interface" at bounding box center [816, 196] width 74 height 8
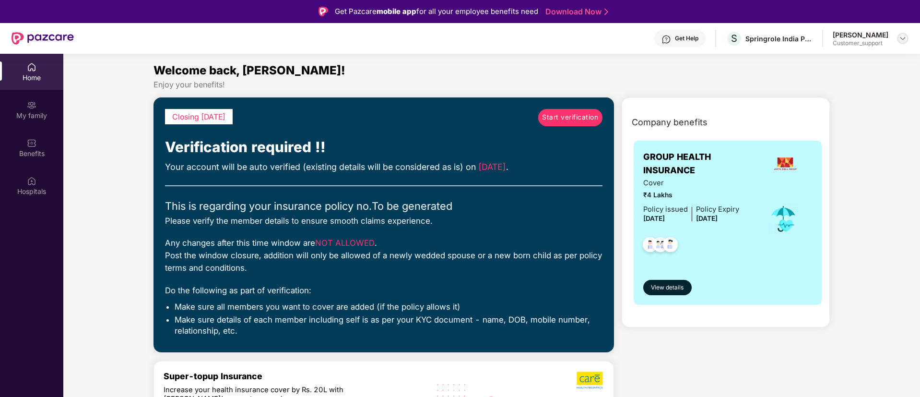
click at [901, 38] on img at bounding box center [903, 39] width 8 height 8
click at [836, 61] on div "Switch to support view" at bounding box center [857, 61] width 125 height 19
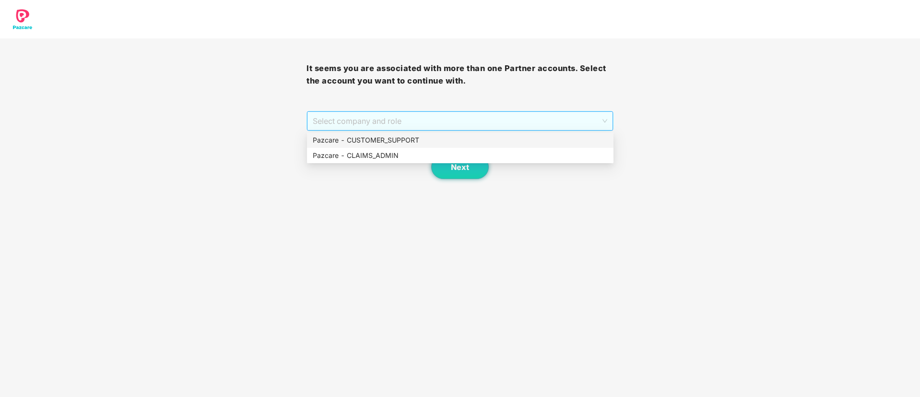
click at [479, 118] on span "Select company and role" at bounding box center [460, 121] width 294 height 18
click at [412, 143] on div "Pazcare - CUSTOMER_SUPPORT" at bounding box center [460, 140] width 295 height 11
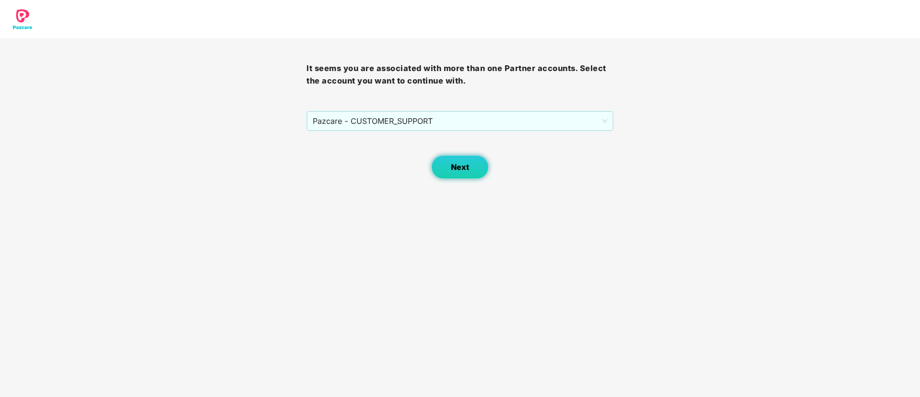
click at [458, 165] on span "Next" at bounding box center [460, 167] width 18 height 9
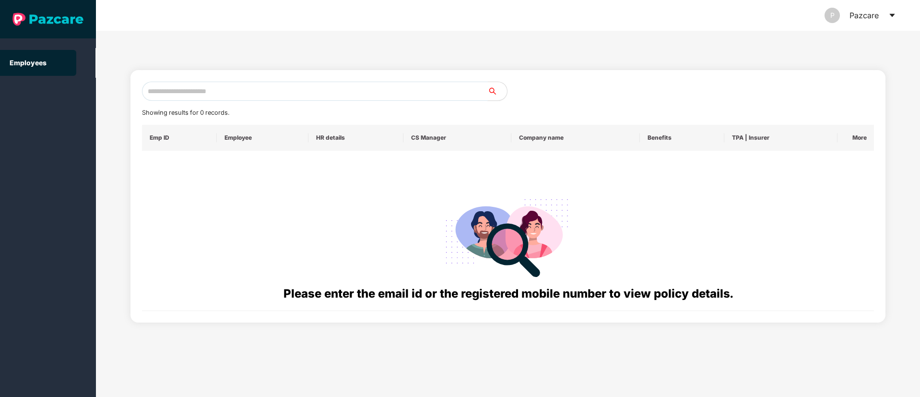
click at [153, 90] on input "text" at bounding box center [315, 91] width 346 height 19
paste input "**********"
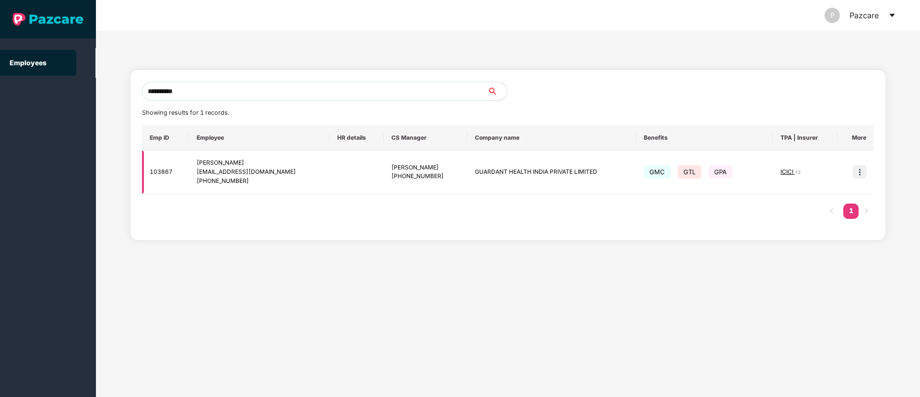
type input "**********"
click at [858, 172] on img at bounding box center [859, 171] width 13 height 13
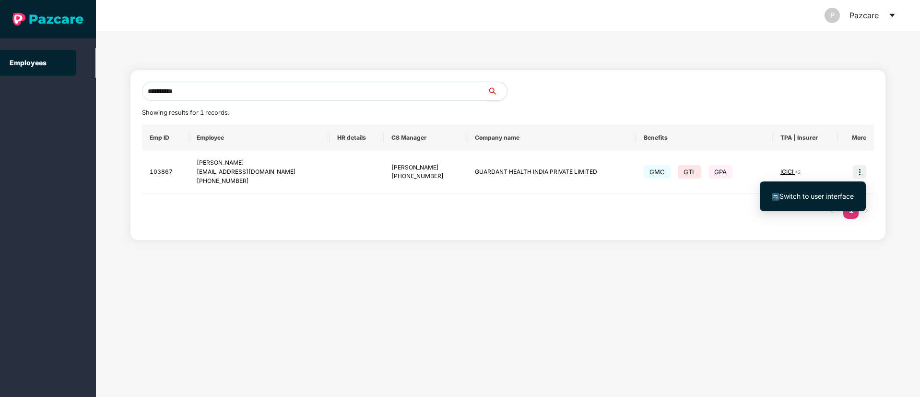
click at [816, 200] on span "Switch to user interface" at bounding box center [816, 196] width 74 height 8
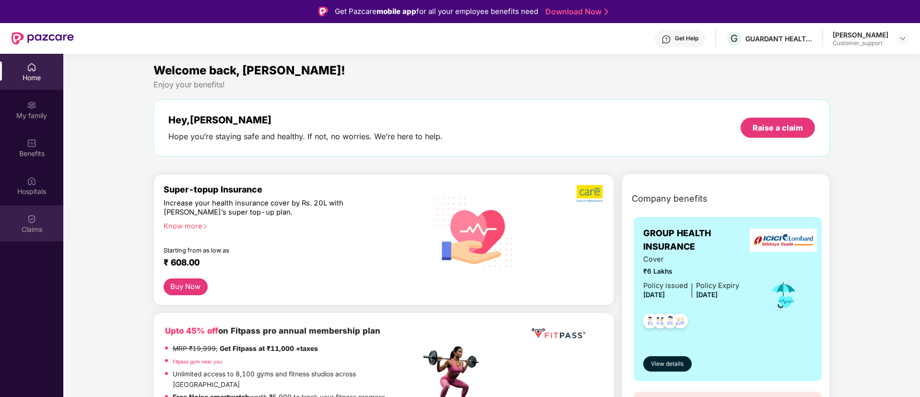
click at [30, 219] on img at bounding box center [32, 219] width 10 height 10
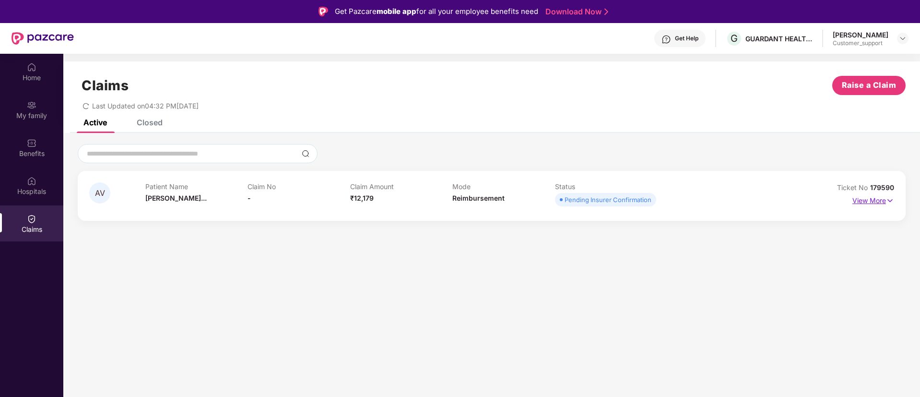
click at [889, 198] on img at bounding box center [890, 200] width 8 height 11
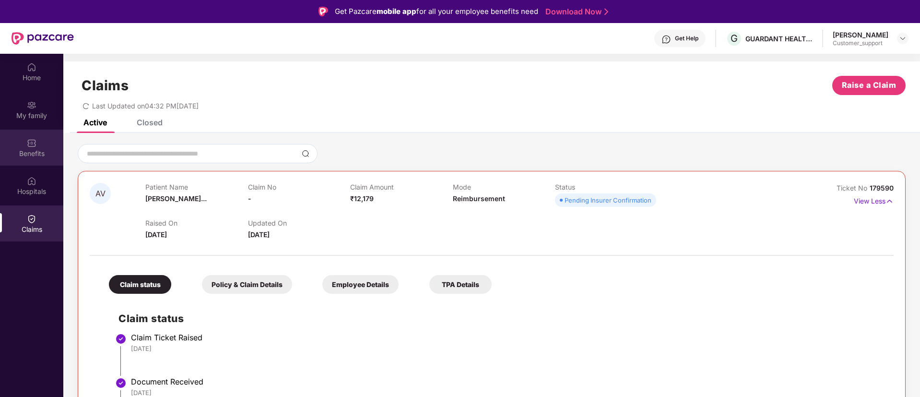
click at [32, 164] on div "Benefits" at bounding box center [31, 148] width 63 height 36
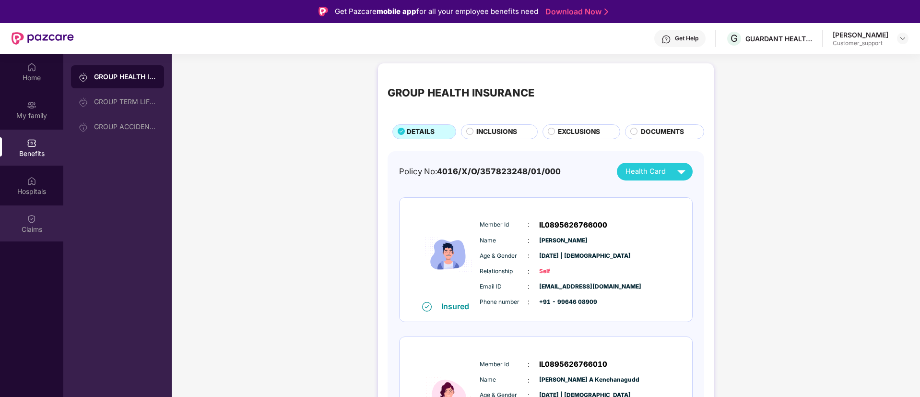
click at [38, 218] on div "Claims" at bounding box center [31, 223] width 63 height 36
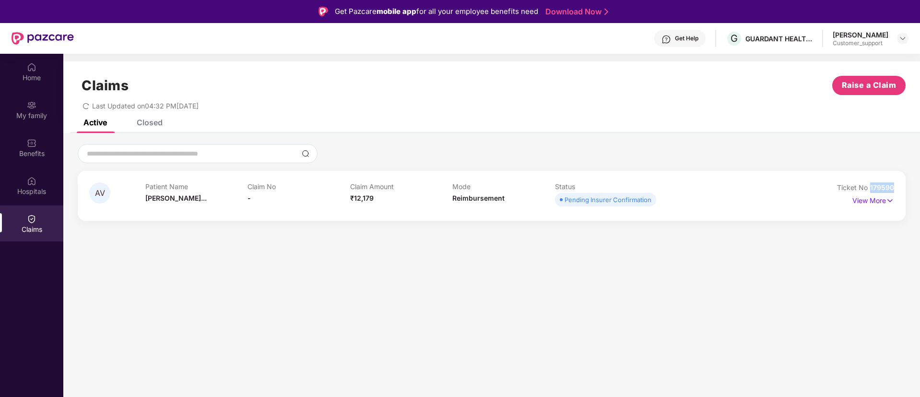
drag, startPoint x: 895, startPoint y: 188, endPoint x: 871, endPoint y: 188, distance: 24.0
click at [871, 188] on div "AV Patient Name [PERSON_NAME]... Claim No - Claim Amount ₹12,179 Mode Reimburse…" at bounding box center [492, 196] width 828 height 50
copy span "179590"
click at [904, 37] on img at bounding box center [903, 39] width 8 height 8
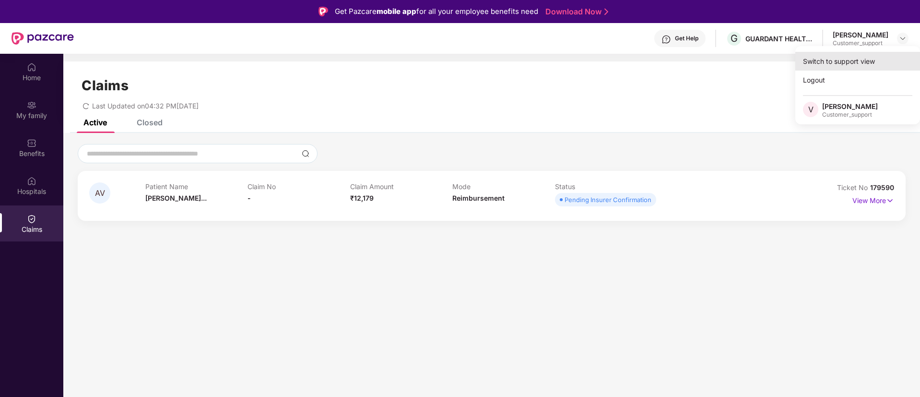
click at [862, 59] on div "Switch to support view" at bounding box center [857, 61] width 125 height 19
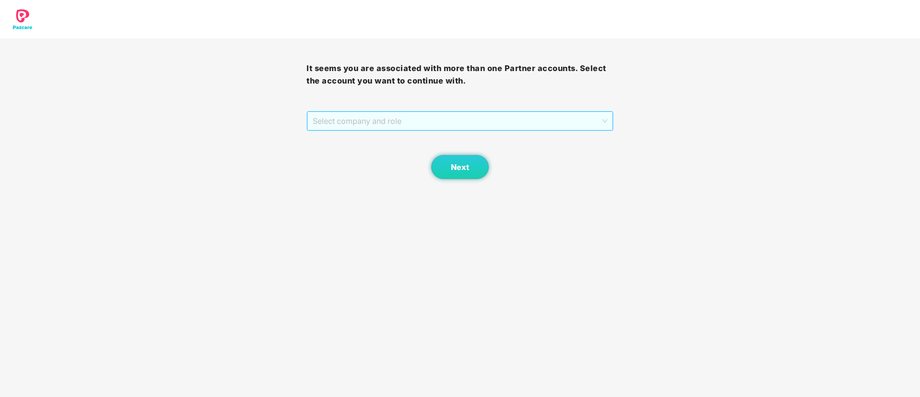
click at [426, 122] on span "Select company and role" at bounding box center [460, 121] width 294 height 18
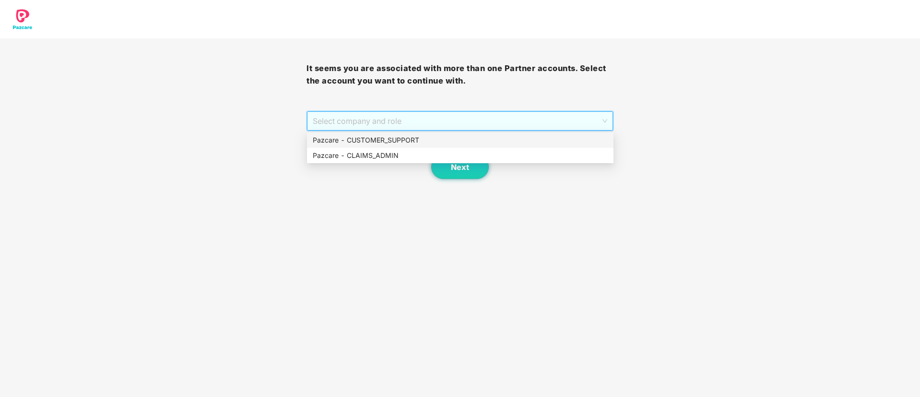
click at [400, 141] on div "Pazcare - CUSTOMER_SUPPORT" at bounding box center [460, 140] width 295 height 11
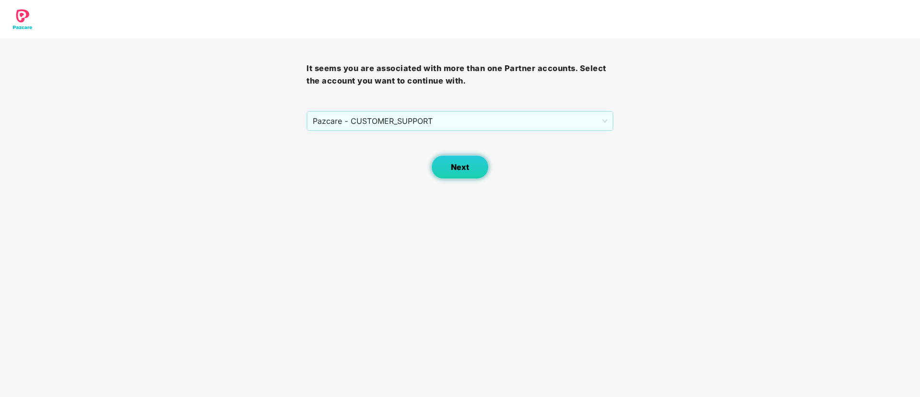
click at [456, 172] on button "Next" at bounding box center [460, 167] width 58 height 24
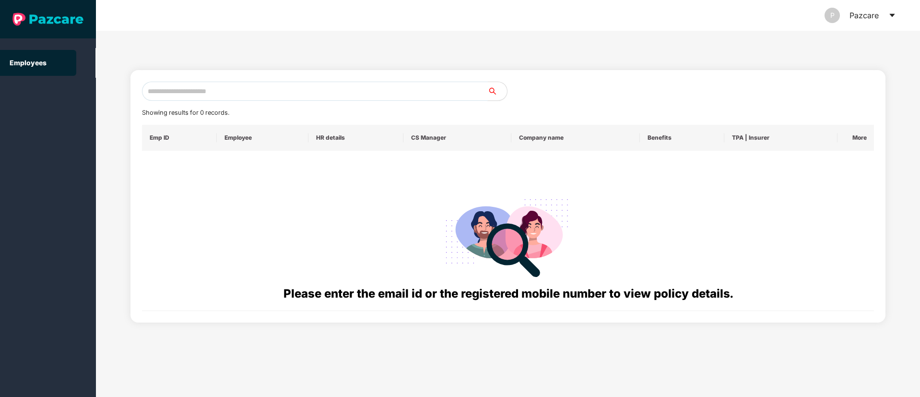
click at [199, 91] on input "text" at bounding box center [315, 91] width 346 height 19
paste input "**********"
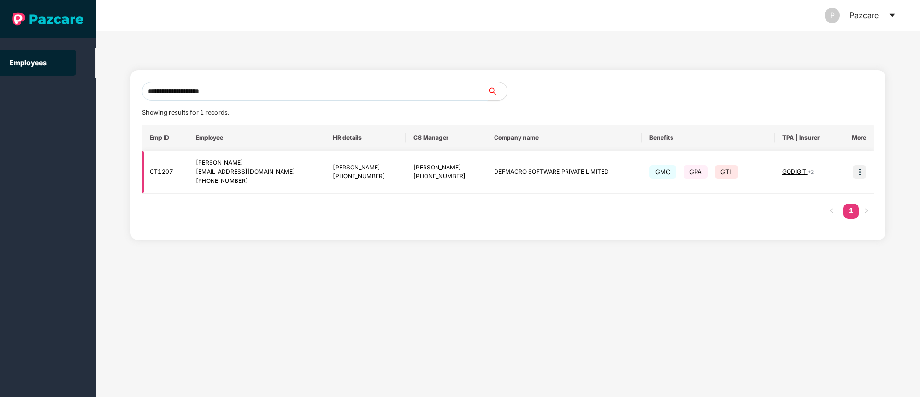
type input "**********"
drag, startPoint x: 384, startPoint y: 165, endPoint x: 409, endPoint y: 166, distance: 24.9
click at [409, 166] on td "[PERSON_NAME] [PHONE_NUMBER]" at bounding box center [446, 172] width 81 height 43
copy div "Marrisha"
click at [856, 168] on img at bounding box center [859, 171] width 13 height 13
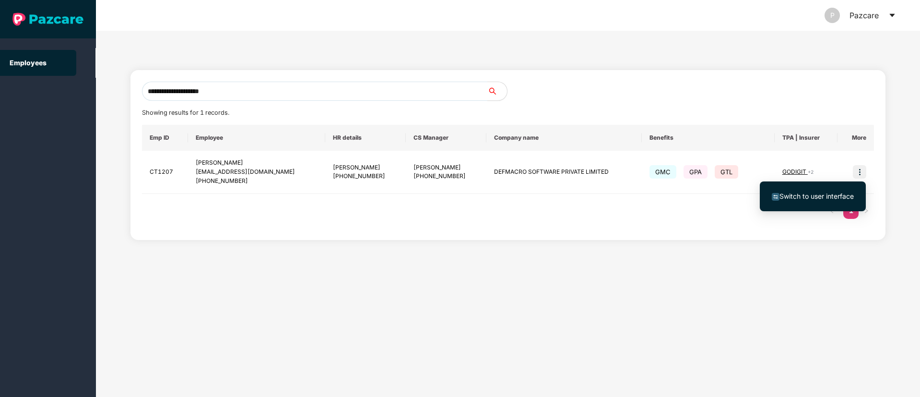
click at [819, 196] on span "Switch to user interface" at bounding box center [816, 196] width 74 height 8
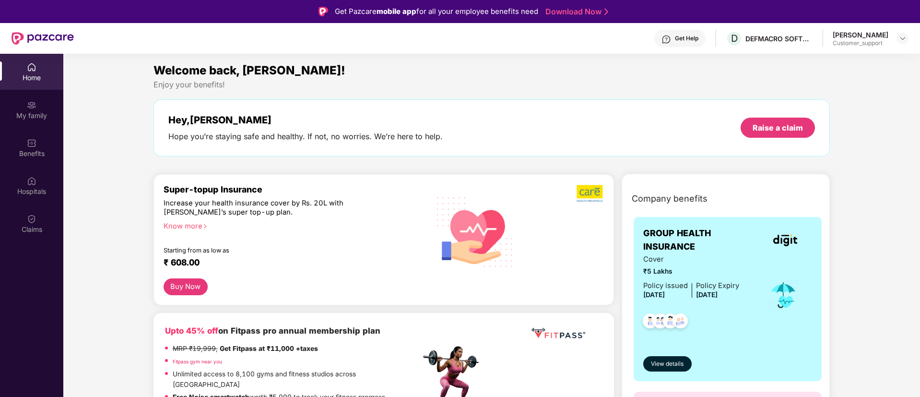
click at [668, 41] on img at bounding box center [666, 40] width 10 height 10
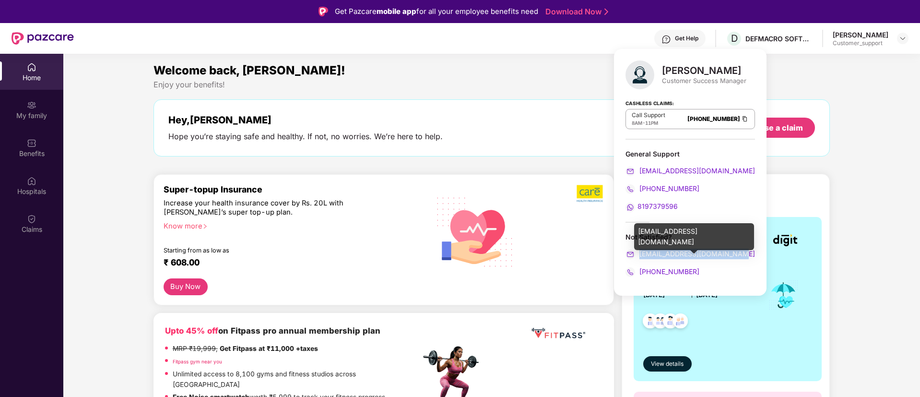
drag, startPoint x: 737, startPoint y: 253, endPoint x: 639, endPoint y: 256, distance: 98.4
click at [639, 256] on div "[EMAIL_ADDRESS][DOMAIN_NAME]" at bounding box center [690, 253] width 130 height 11
copy span "[EMAIL_ADDRESS][DOMAIN_NAME]"
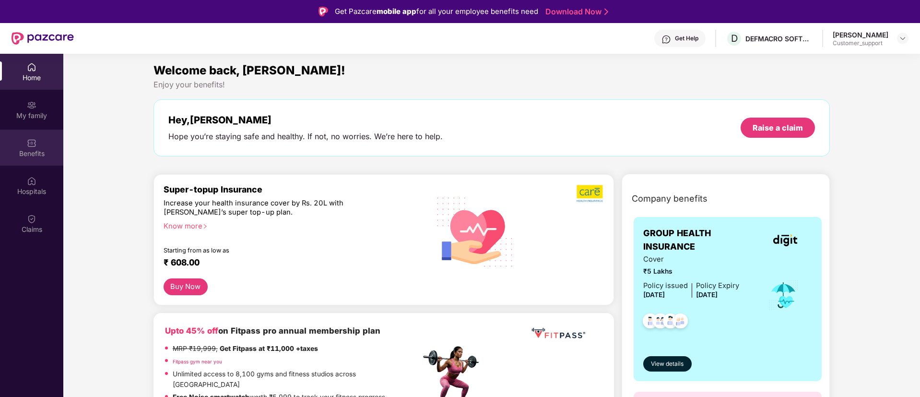
click at [24, 153] on div "Benefits" at bounding box center [31, 154] width 63 height 10
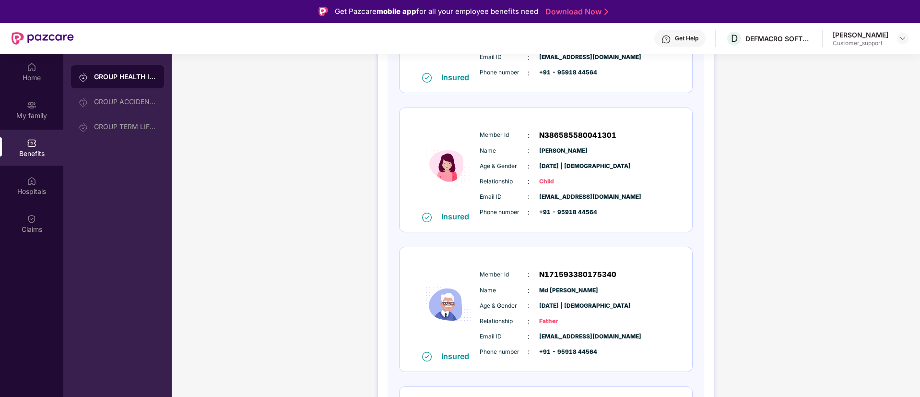
scroll to position [368, 0]
drag, startPoint x: 536, startPoint y: 152, endPoint x: 581, endPoint y: 149, distance: 45.6
click at [581, 149] on div "Name : [PERSON_NAME]" at bounding box center [575, 150] width 190 height 11
drag, startPoint x: 535, startPoint y: 197, endPoint x: 609, endPoint y: 194, distance: 73.4
click at [609, 194] on div "Email ID : [EMAIL_ADDRESS][DOMAIN_NAME]" at bounding box center [575, 196] width 190 height 11
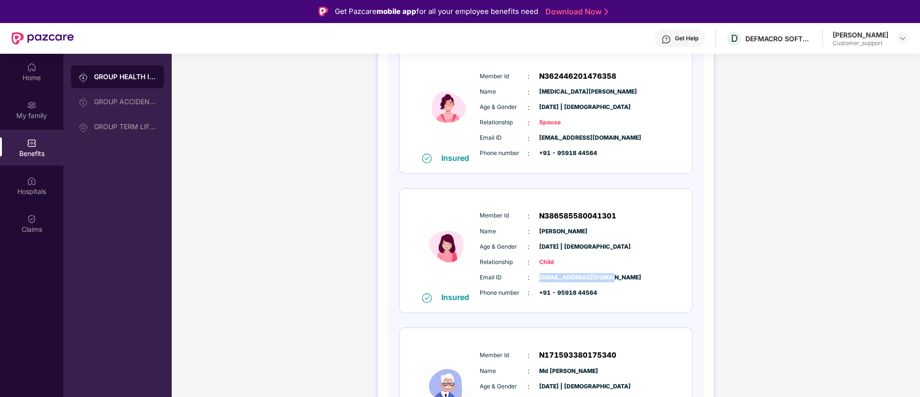
scroll to position [287, 0]
drag, startPoint x: 595, startPoint y: 292, endPoint x: 558, endPoint y: 297, distance: 37.2
click at [558, 297] on span "+91 - 95918 44564" at bounding box center [563, 293] width 48 height 9
drag, startPoint x: 556, startPoint y: 263, endPoint x: 477, endPoint y: 265, distance: 79.2
click at [477, 265] on div "Member Id : N386585580041301 Name : [PERSON_NAME] Age & Gender : [DATE] | [DEMO…" at bounding box center [574, 255] width 195 height 98
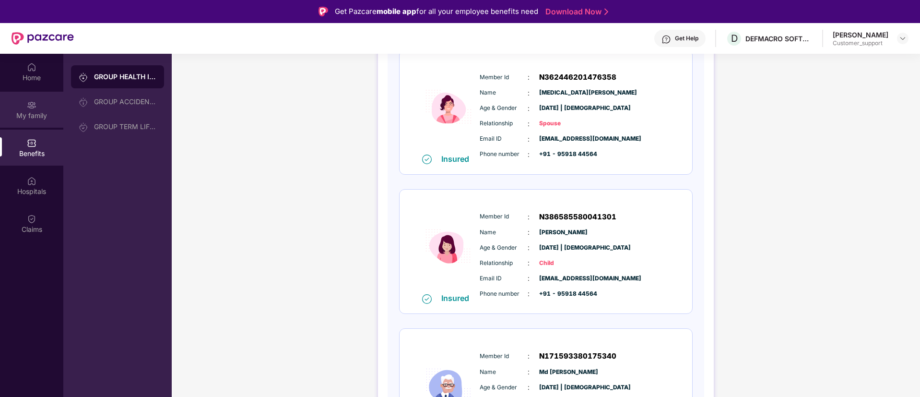
click at [39, 114] on div "My family" at bounding box center [31, 116] width 63 height 10
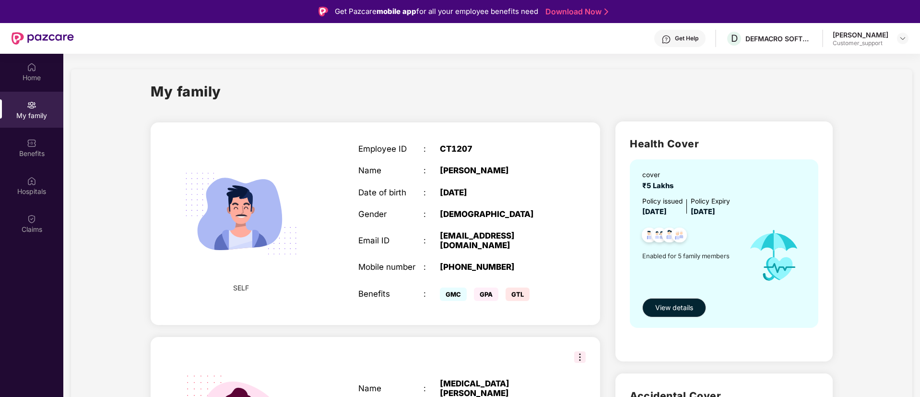
click at [453, 144] on div "CT1207" at bounding box center [497, 149] width 114 height 10
click at [899, 39] on img at bounding box center [903, 39] width 8 height 8
click at [857, 62] on div "Switch to support view" at bounding box center [857, 61] width 125 height 19
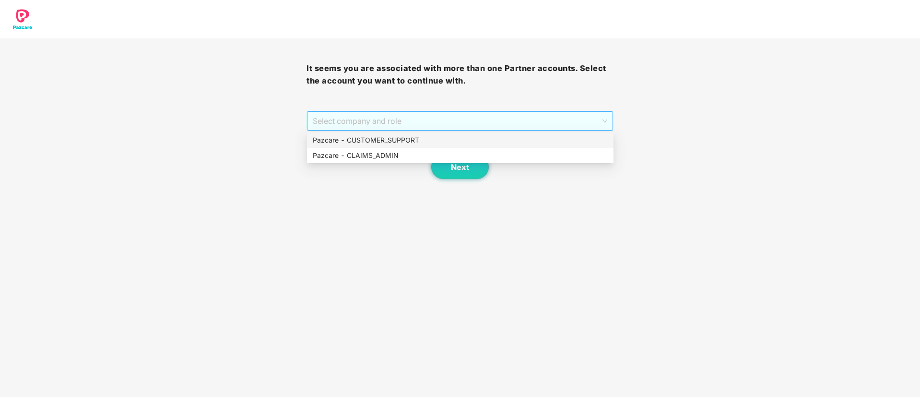
click at [512, 116] on span "Select company and role" at bounding box center [460, 121] width 294 height 18
click at [414, 139] on div "Pazcare - CUSTOMER_SUPPORT" at bounding box center [460, 140] width 295 height 11
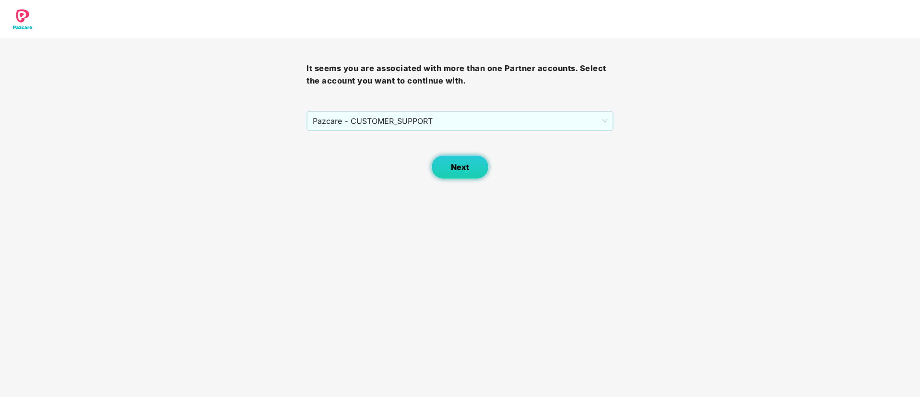
click at [460, 166] on span "Next" at bounding box center [460, 167] width 18 height 9
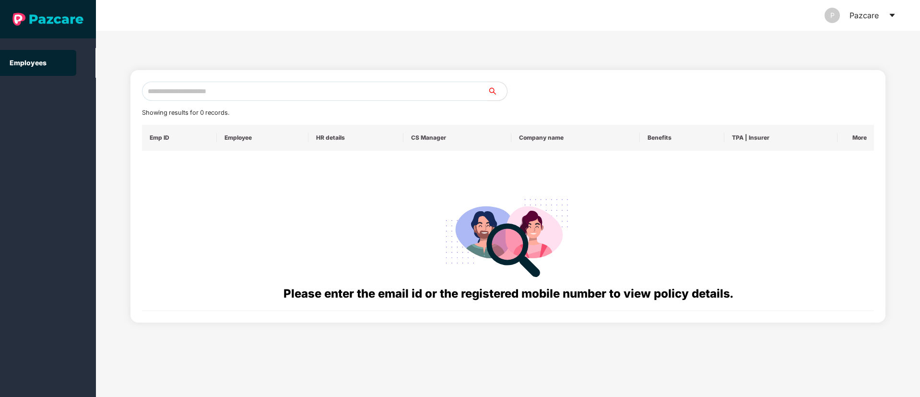
click at [172, 90] on input "text" at bounding box center [315, 91] width 346 height 19
paste input "**********"
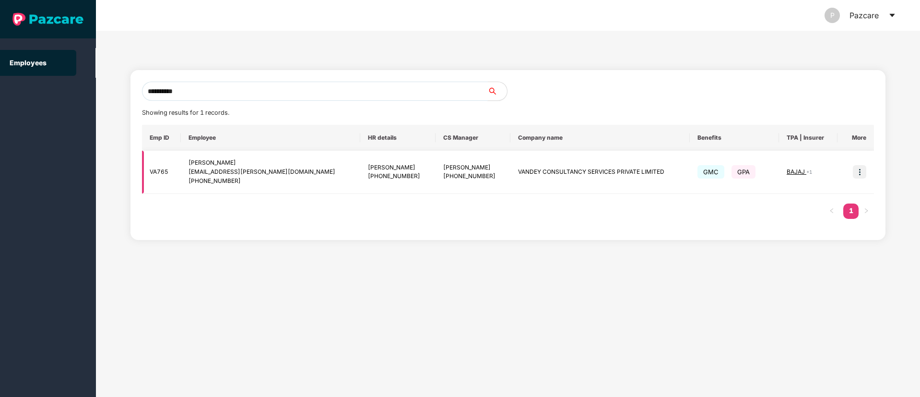
type input "**********"
click at [858, 172] on img at bounding box center [859, 171] width 13 height 13
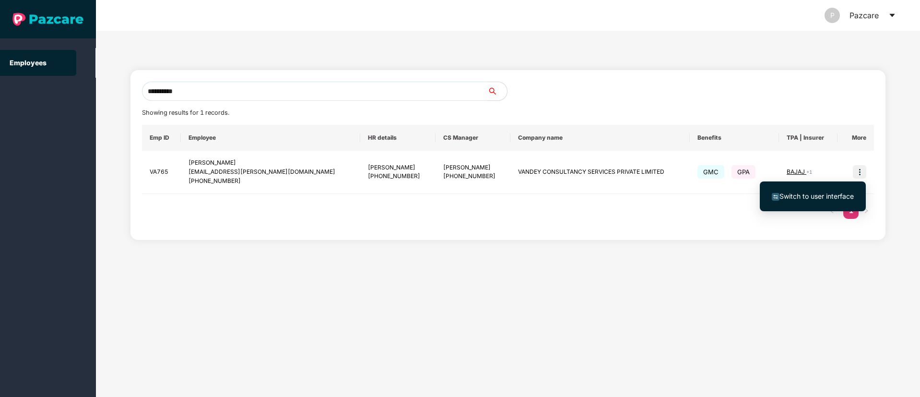
click at [793, 198] on span "Switch to user interface" at bounding box center [816, 196] width 74 height 8
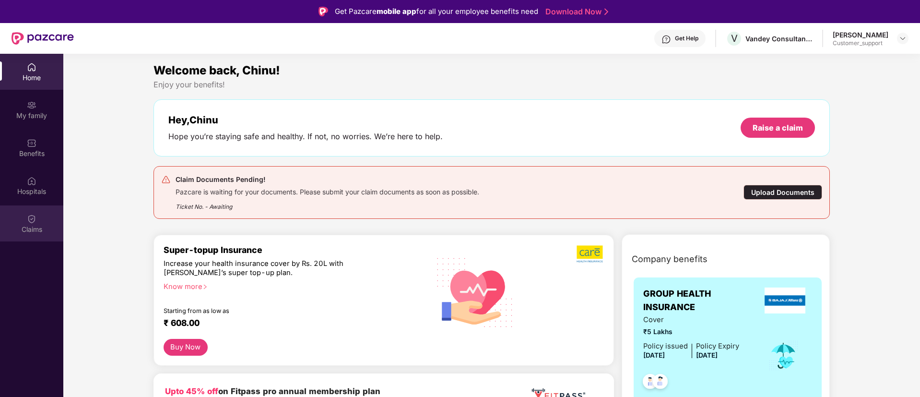
click at [32, 222] on img at bounding box center [32, 219] width 10 height 10
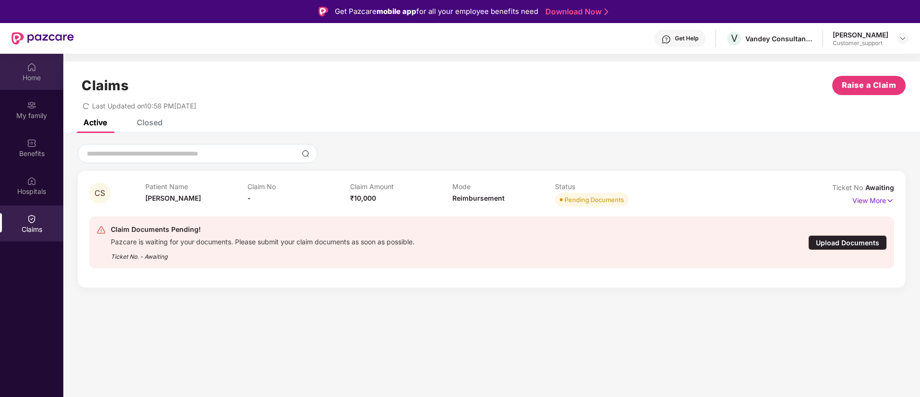
click at [32, 79] on div "Home" at bounding box center [31, 78] width 63 height 10
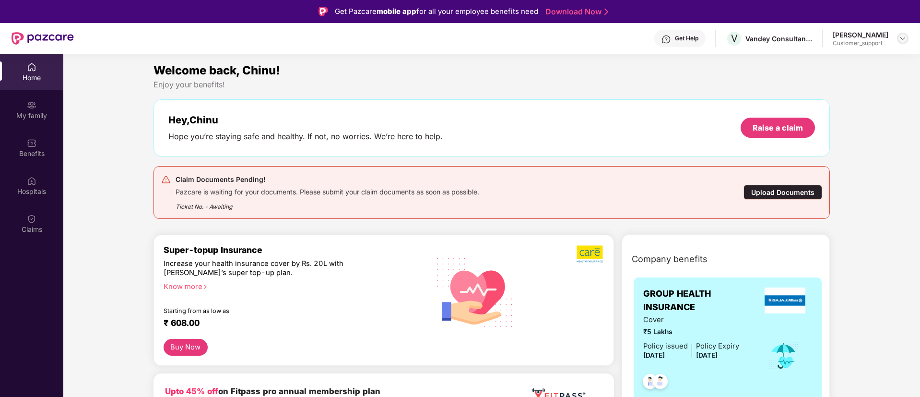
click at [902, 41] on img at bounding box center [903, 39] width 8 height 8
click at [857, 53] on div "Switch to support view" at bounding box center [857, 61] width 125 height 19
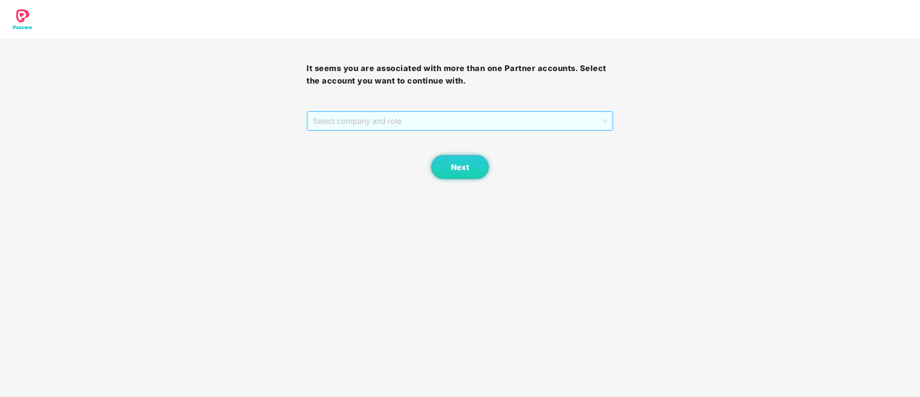
click at [433, 118] on span "Select company and role" at bounding box center [460, 121] width 294 height 18
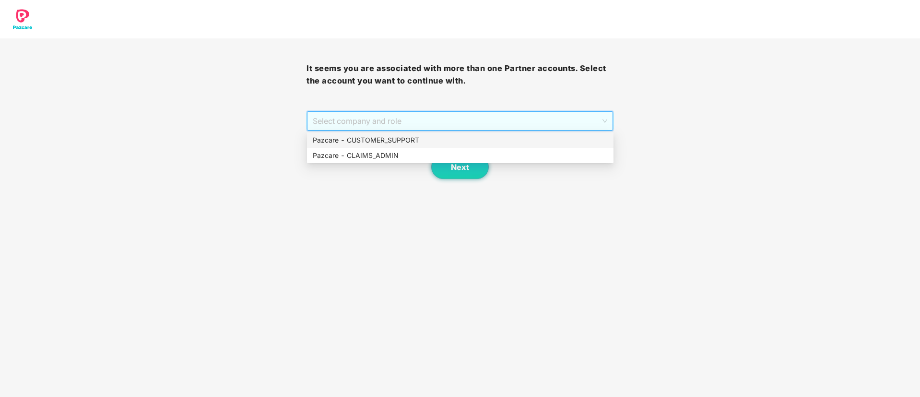
click at [401, 139] on div "Pazcare - CUSTOMER_SUPPORT" at bounding box center [460, 140] width 295 height 11
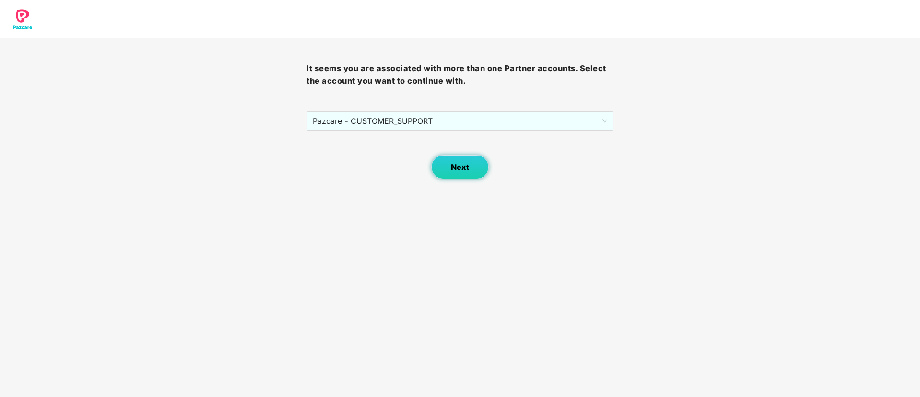
click at [451, 166] on span "Next" at bounding box center [460, 167] width 18 height 9
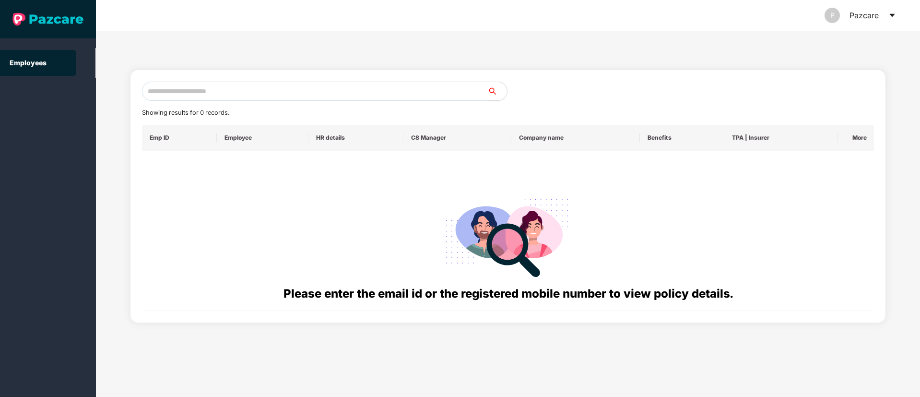
click at [206, 96] on input "text" at bounding box center [315, 91] width 346 height 19
paste input "**********"
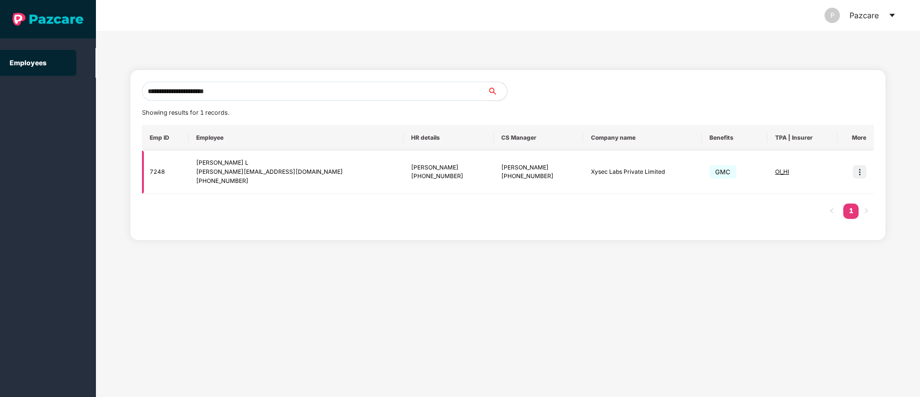
type input "**********"
click at [858, 173] on img at bounding box center [859, 171] width 13 height 13
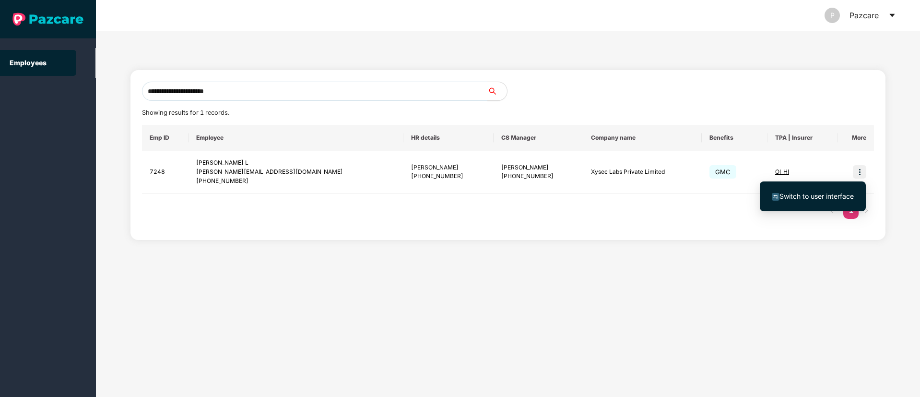
click at [816, 197] on span "Switch to user interface" at bounding box center [816, 196] width 74 height 8
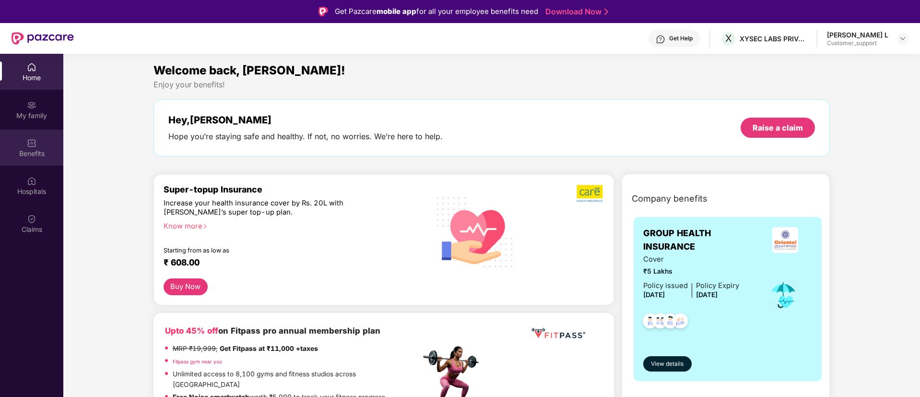
click at [35, 151] on div "Benefits" at bounding box center [31, 154] width 63 height 10
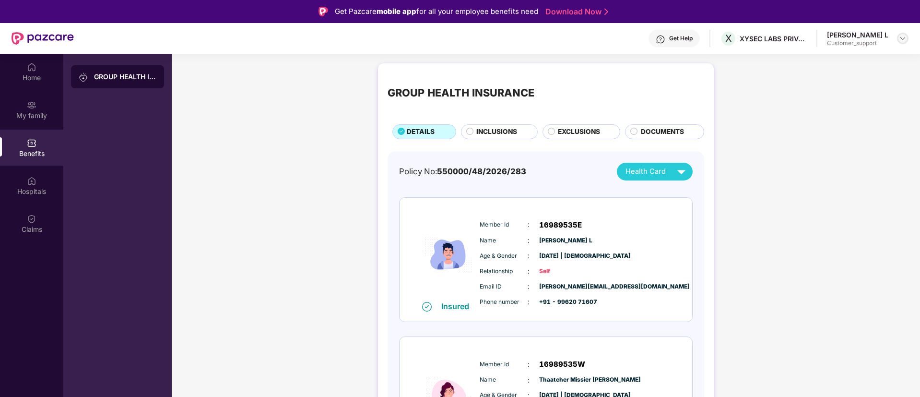
click at [899, 36] on img at bounding box center [903, 39] width 8 height 8
click at [845, 63] on div "Switch to support view" at bounding box center [857, 61] width 125 height 19
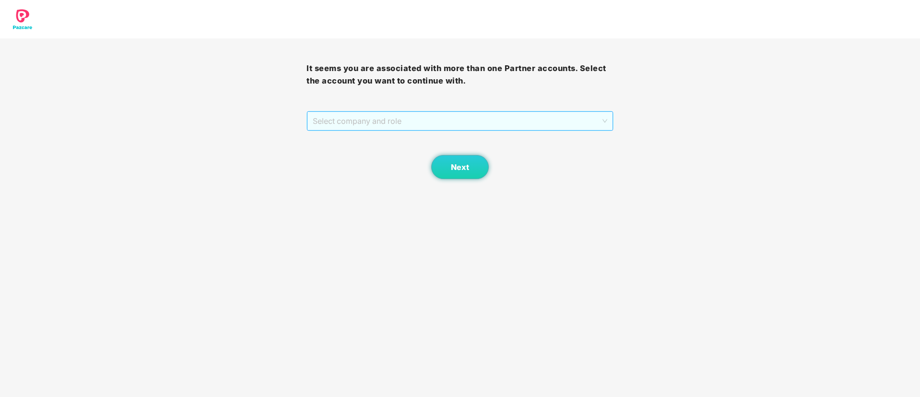
click at [453, 121] on span "Select company and role" at bounding box center [460, 121] width 294 height 18
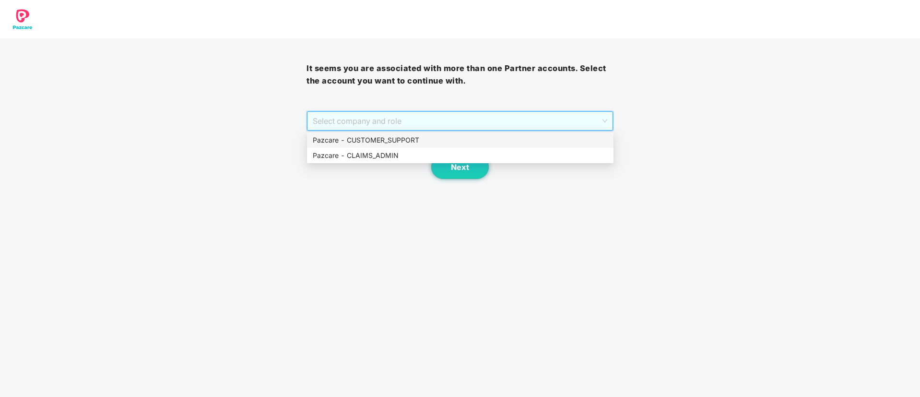
click at [415, 143] on div "Pazcare - CUSTOMER_SUPPORT" at bounding box center [460, 140] width 295 height 11
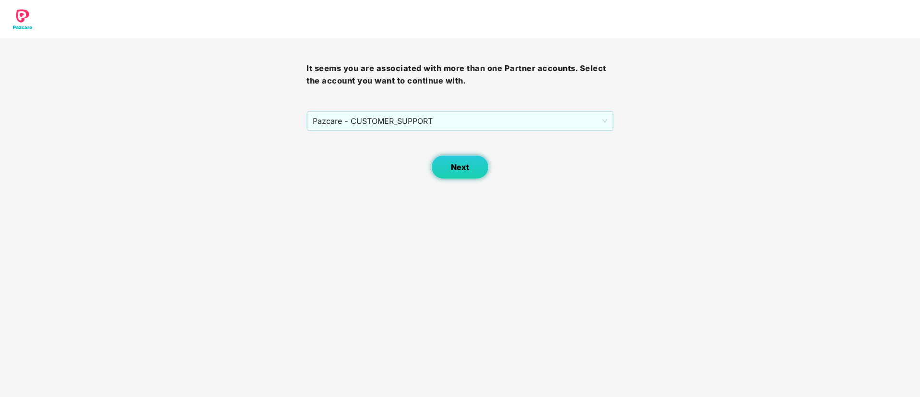
click at [448, 163] on button "Next" at bounding box center [460, 167] width 58 height 24
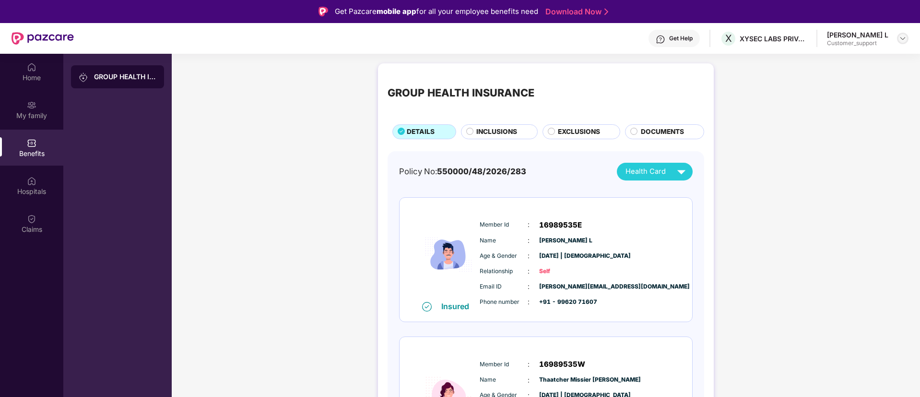
click at [903, 40] on img at bounding box center [903, 39] width 8 height 8
click at [865, 67] on div "Switch to support view" at bounding box center [857, 61] width 125 height 19
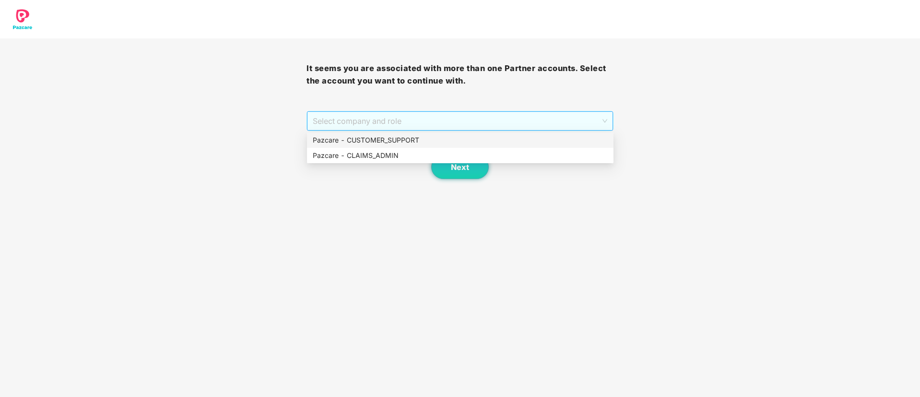
click at [483, 122] on span "Select company and role" at bounding box center [460, 121] width 294 height 18
click at [442, 141] on div "Pazcare - CUSTOMER_SUPPORT" at bounding box center [460, 140] width 295 height 11
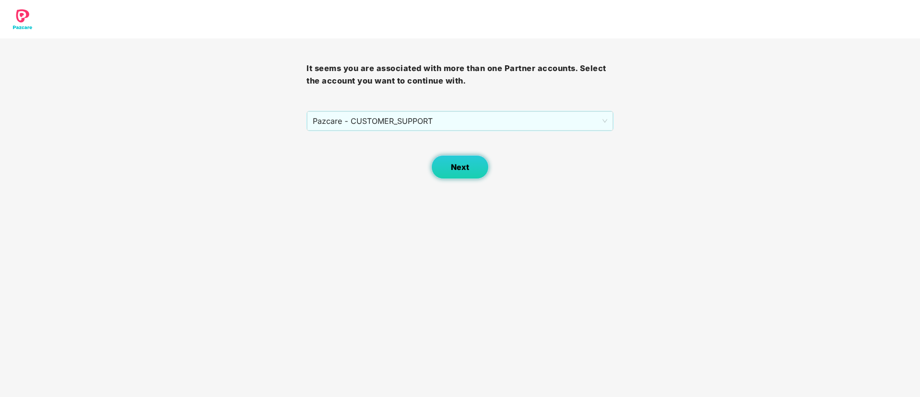
click at [458, 169] on span "Next" at bounding box center [460, 167] width 18 height 9
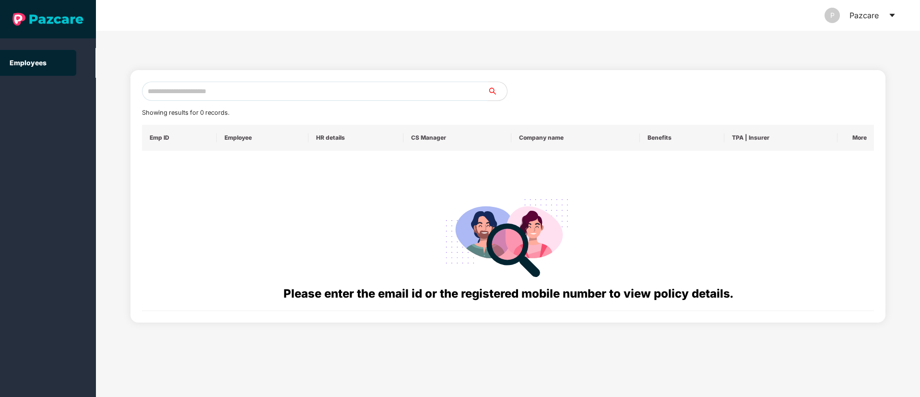
click at [201, 90] on input "text" at bounding box center [315, 91] width 346 height 19
paste input "**********"
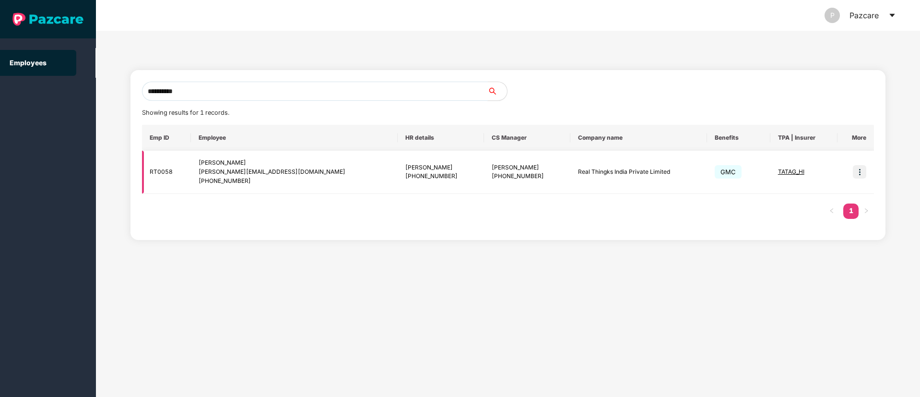
type input "**********"
click at [858, 172] on img at bounding box center [859, 171] width 13 height 13
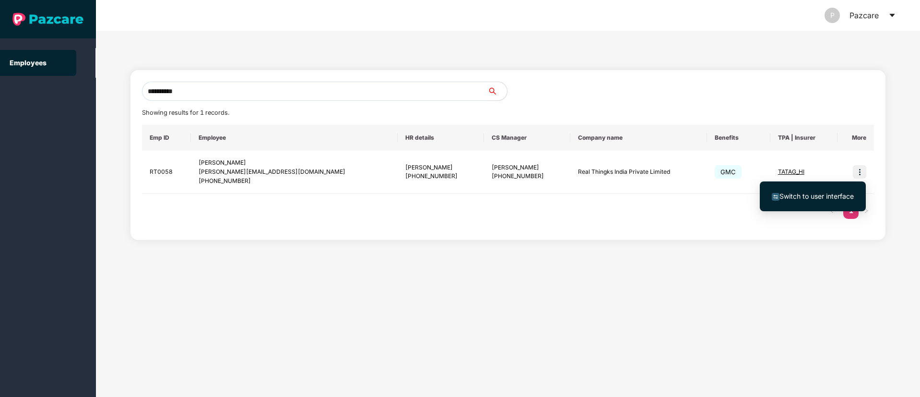
click at [816, 199] on span "Switch to user interface" at bounding box center [816, 196] width 74 height 8
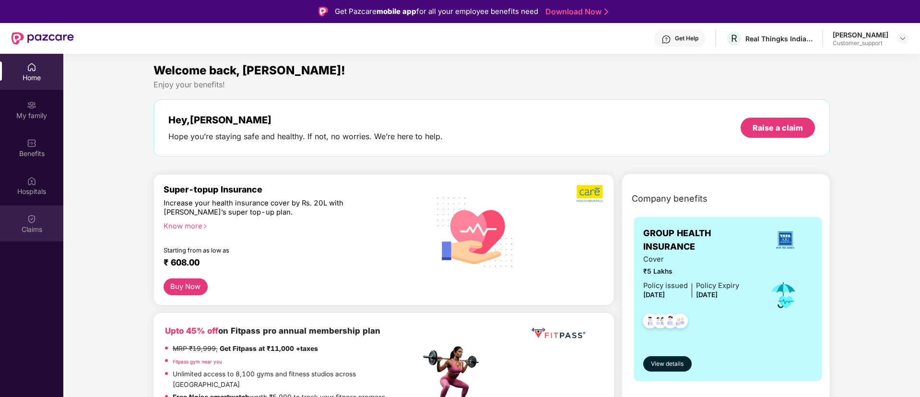
click at [30, 221] on img at bounding box center [32, 219] width 10 height 10
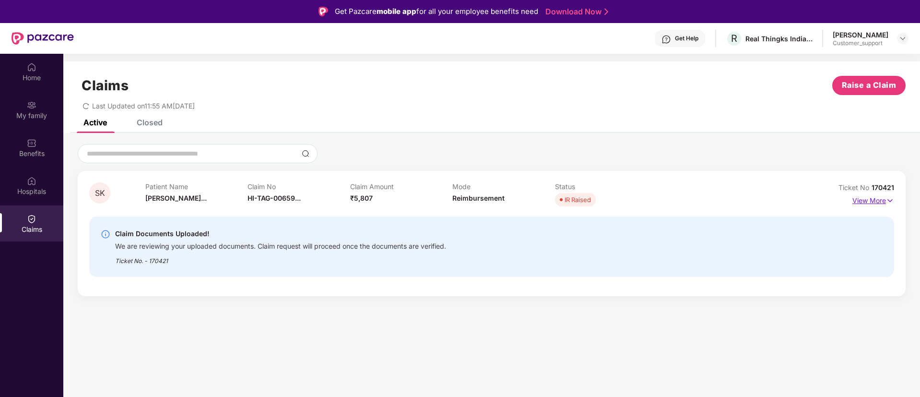
click at [890, 203] on img at bounding box center [890, 200] width 8 height 11
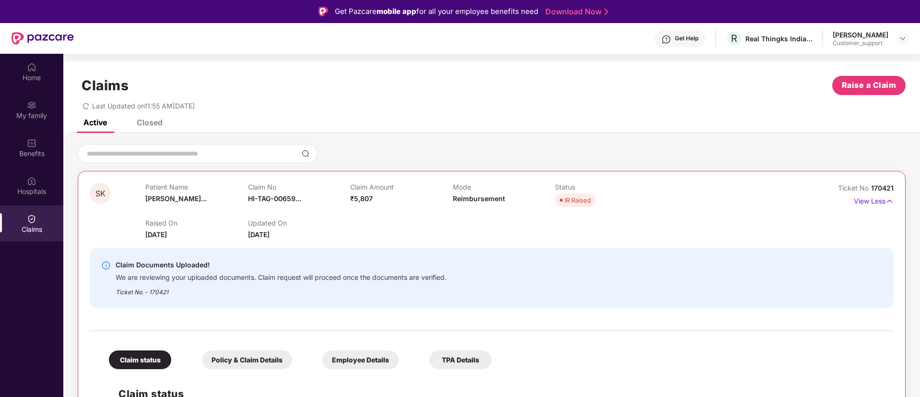
click at [161, 291] on div "Ticket No. - 170421" at bounding box center [281, 289] width 331 height 15
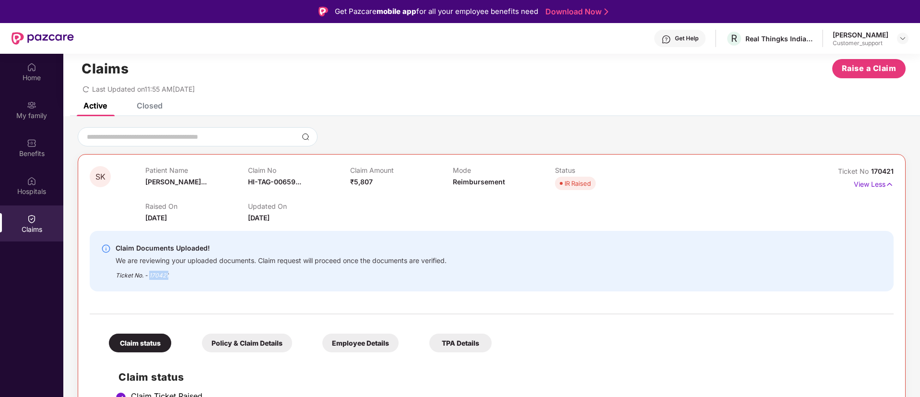
scroll to position [6, 0]
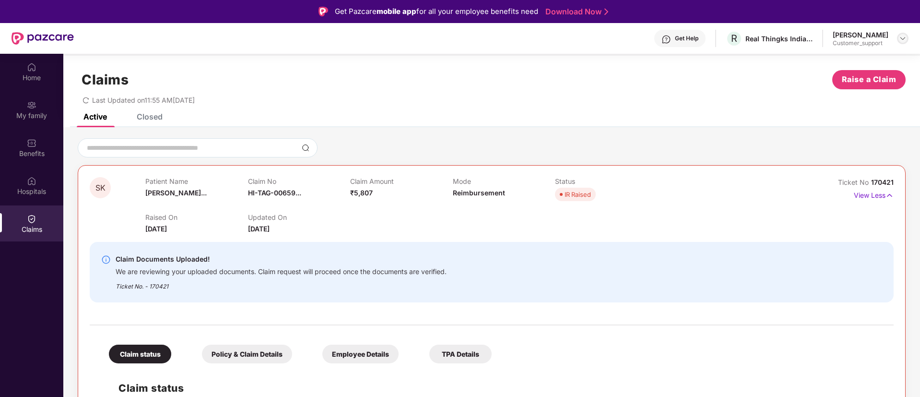
click at [899, 42] on div at bounding box center [903, 39] width 12 height 12
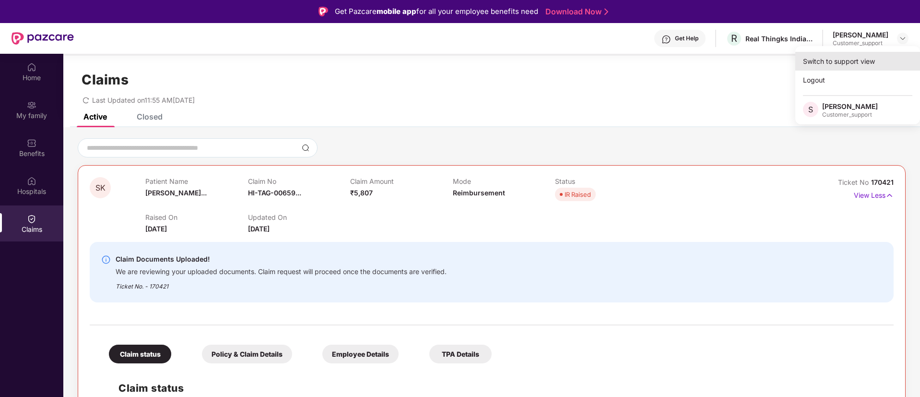
click at [858, 59] on div "Switch to support view" at bounding box center [857, 61] width 125 height 19
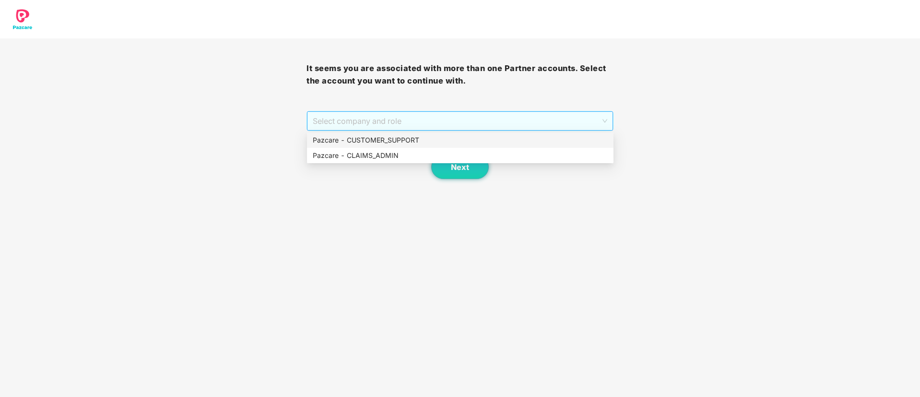
click at [394, 120] on span "Select company and role" at bounding box center [460, 121] width 294 height 18
click at [380, 136] on div "Pazcare - CUSTOMER_SUPPORT" at bounding box center [460, 140] width 295 height 11
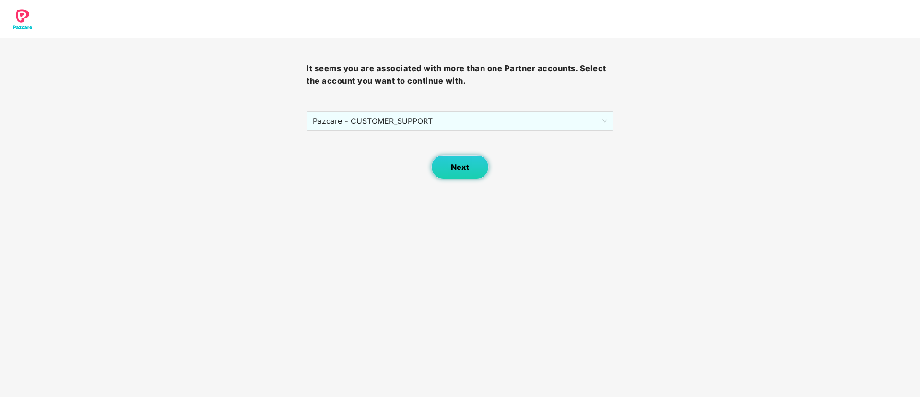
click at [462, 164] on span "Next" at bounding box center [460, 167] width 18 height 9
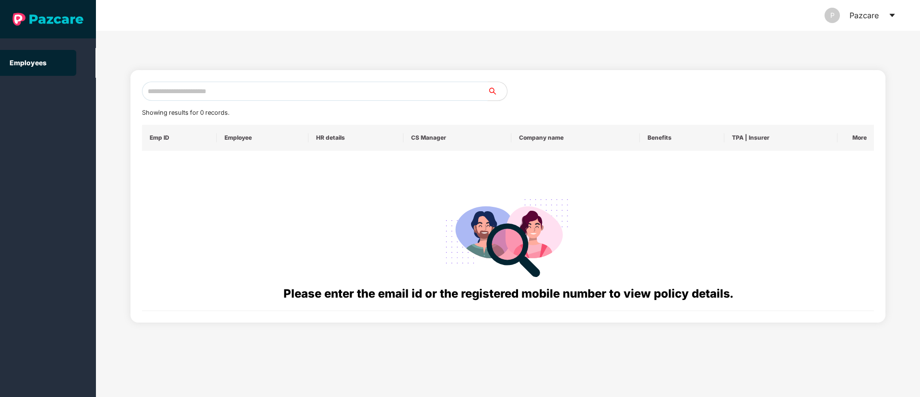
click at [195, 89] on input "text" at bounding box center [315, 91] width 346 height 19
paste input "**********"
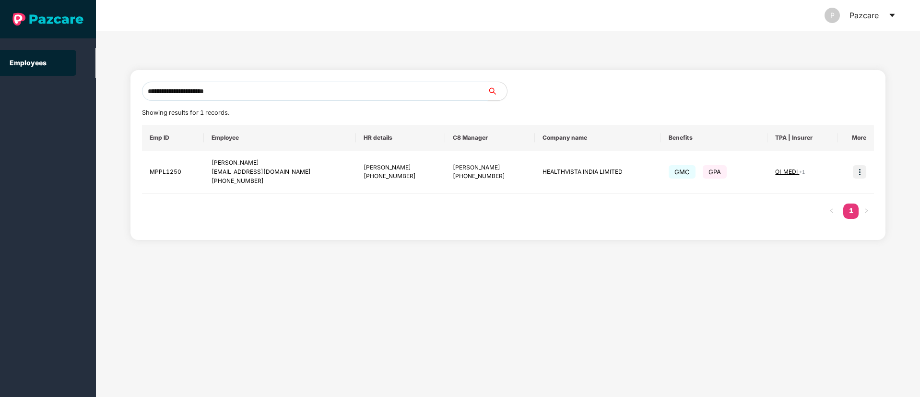
type input "**********"
click at [857, 173] on img at bounding box center [859, 171] width 13 height 13
click at [822, 199] on span "Switch to user interface" at bounding box center [816, 196] width 74 height 8
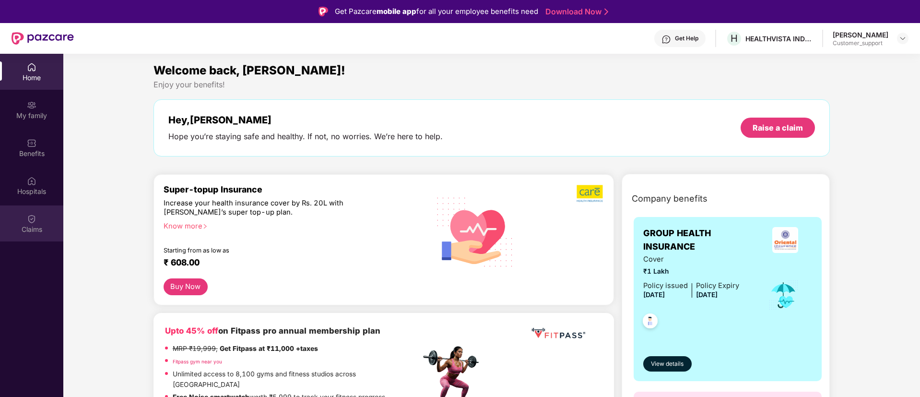
click at [33, 224] on div "Claims" at bounding box center [31, 229] width 63 height 10
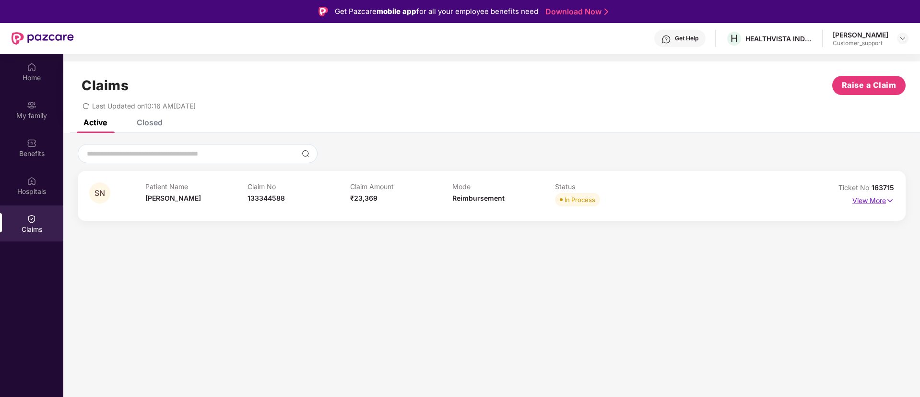
click at [888, 201] on img at bounding box center [890, 200] width 8 height 11
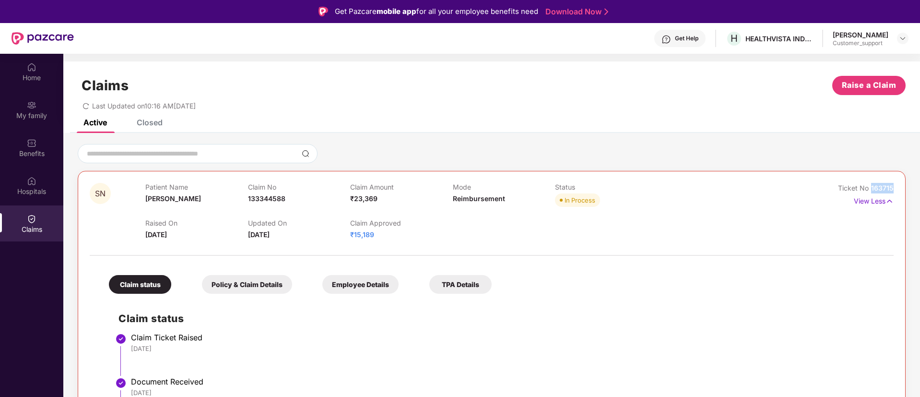
drag, startPoint x: 894, startPoint y: 188, endPoint x: 871, endPoint y: 187, distance: 23.0
click at [903, 37] on img at bounding box center [903, 39] width 8 height 8
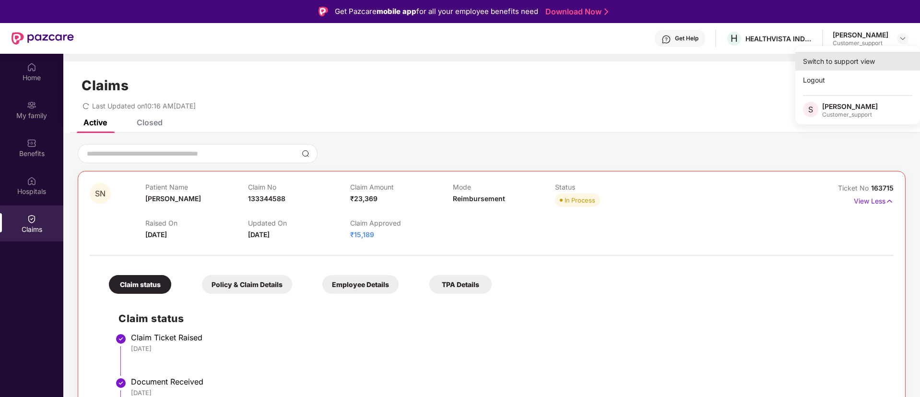
click at [860, 55] on div "Switch to support view" at bounding box center [857, 61] width 125 height 19
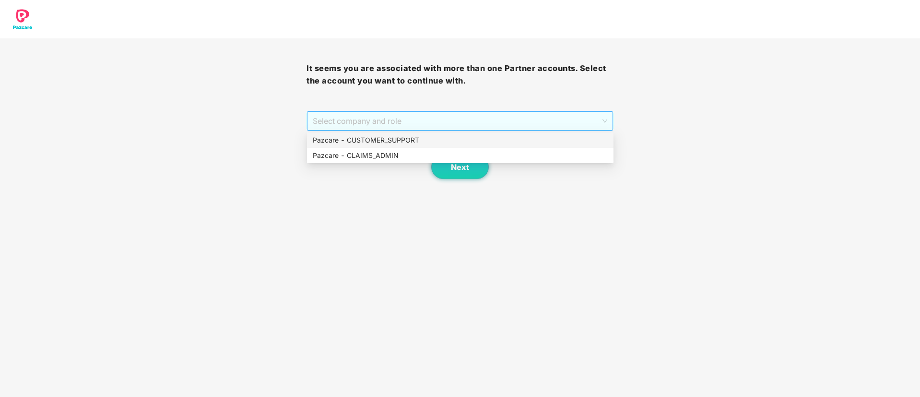
click at [392, 120] on span "Select company and role" at bounding box center [460, 121] width 294 height 18
click at [376, 139] on div "Pazcare - CUSTOMER_SUPPORT" at bounding box center [460, 140] width 295 height 11
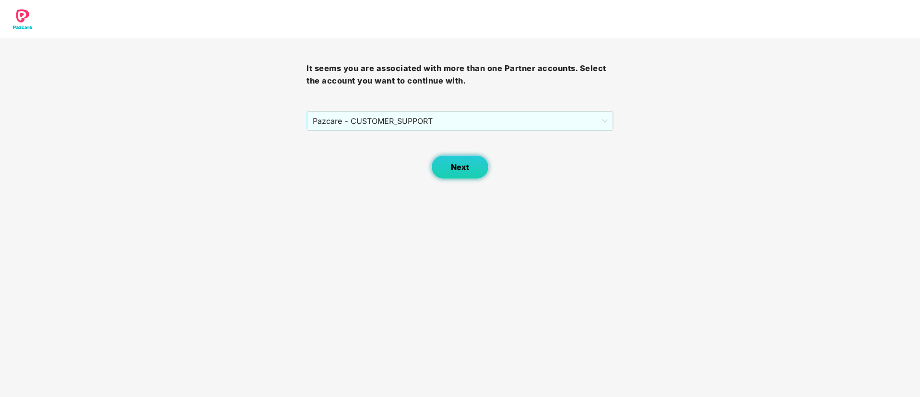
click at [449, 165] on button "Next" at bounding box center [460, 167] width 58 height 24
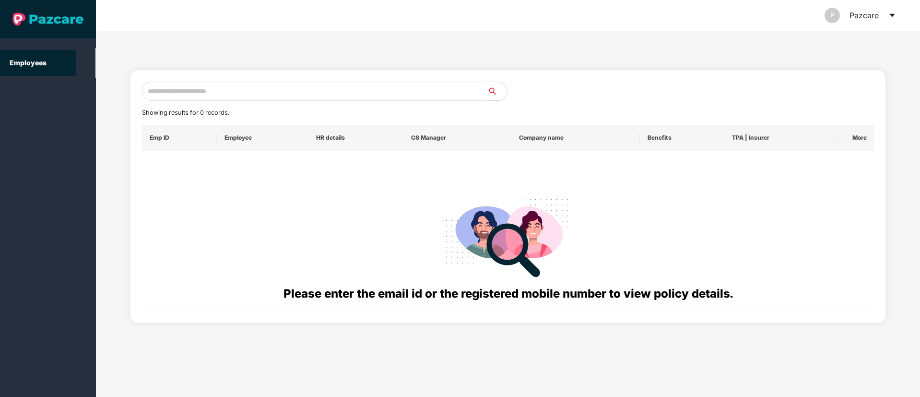
click at [173, 96] on input "text" at bounding box center [315, 91] width 346 height 19
paste input "**********"
type input "*"
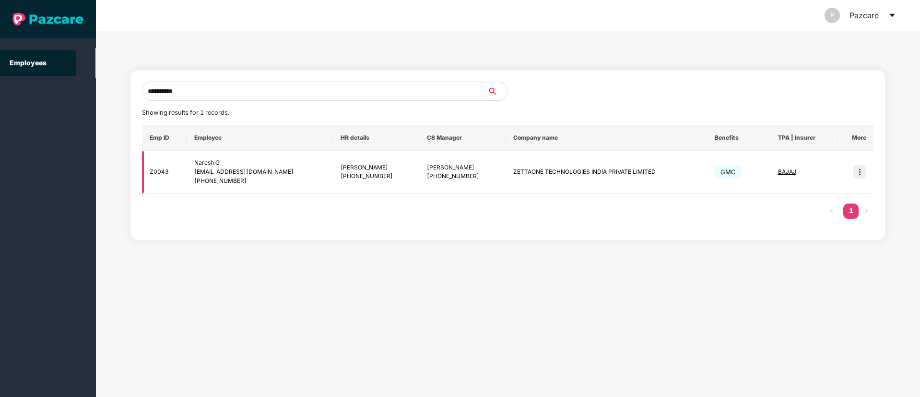
type input "**********"
click at [859, 174] on img at bounding box center [859, 171] width 13 height 13
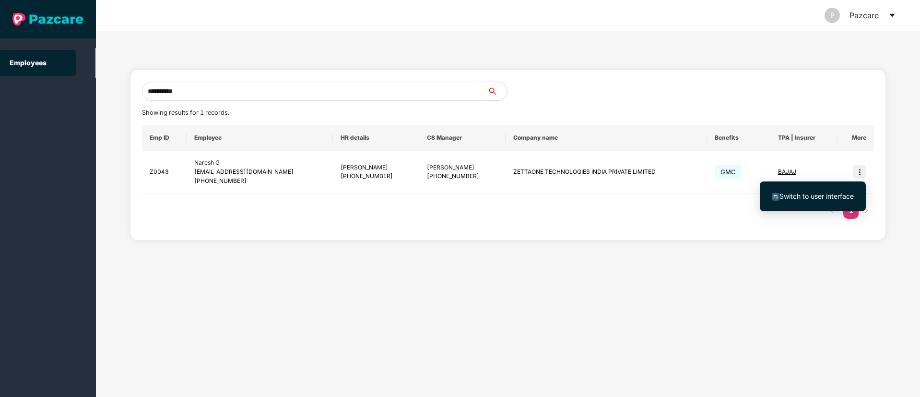
click at [812, 194] on span "Switch to user interface" at bounding box center [816, 196] width 74 height 8
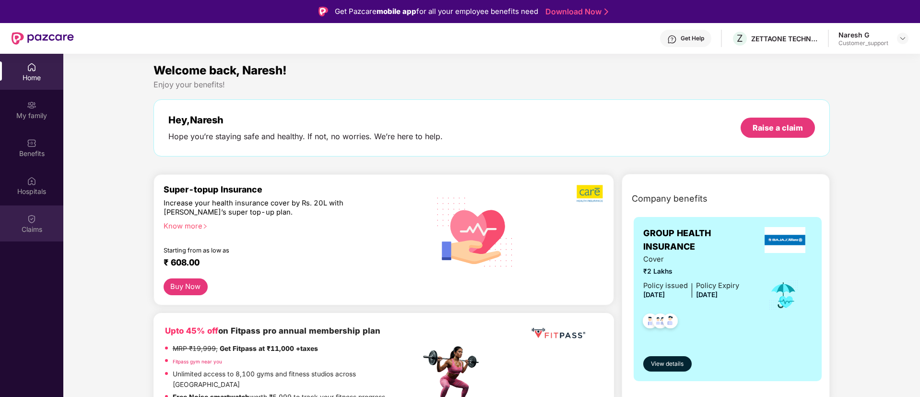
click at [33, 215] on img at bounding box center [32, 219] width 10 height 10
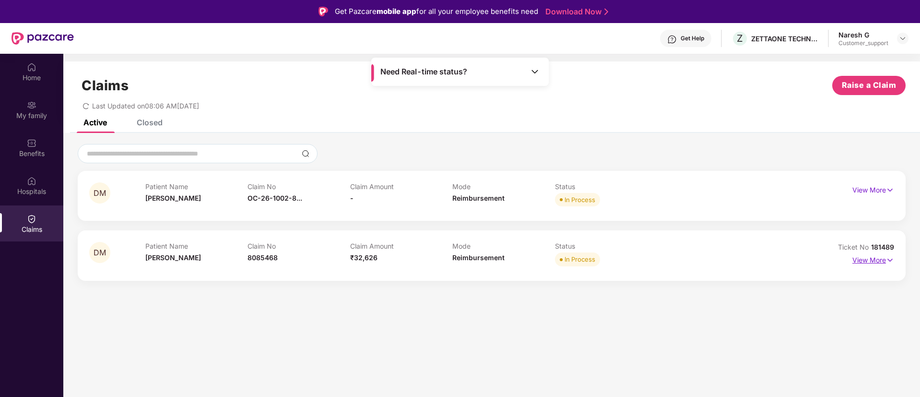
click at [890, 259] on img at bounding box center [890, 260] width 8 height 11
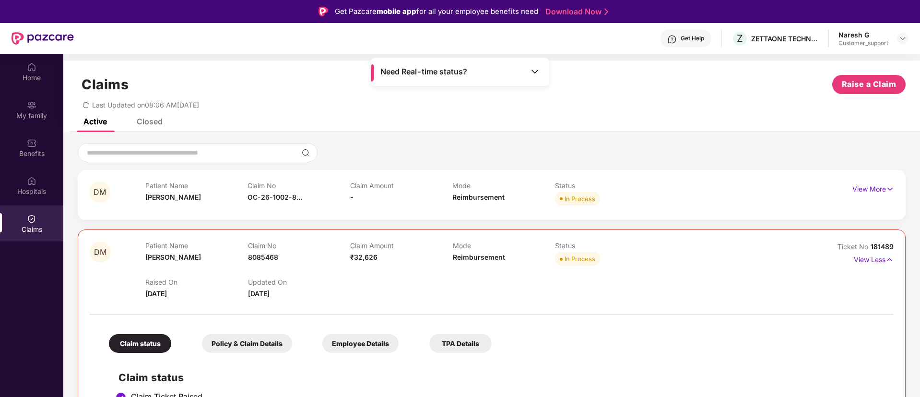
scroll to position [7, 0]
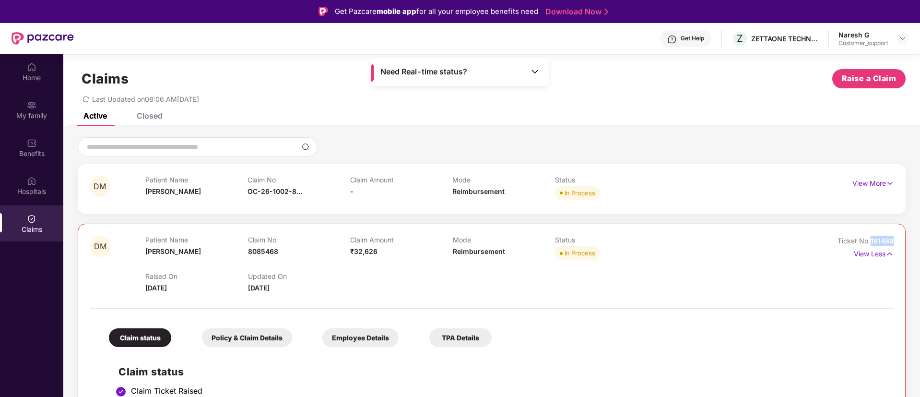
drag, startPoint x: 893, startPoint y: 241, endPoint x: 869, endPoint y: 243, distance: 24.0
click at [869, 243] on div "Ticket No 181489" at bounding box center [865, 240] width 56 height 11
click at [904, 39] on img at bounding box center [903, 39] width 8 height 8
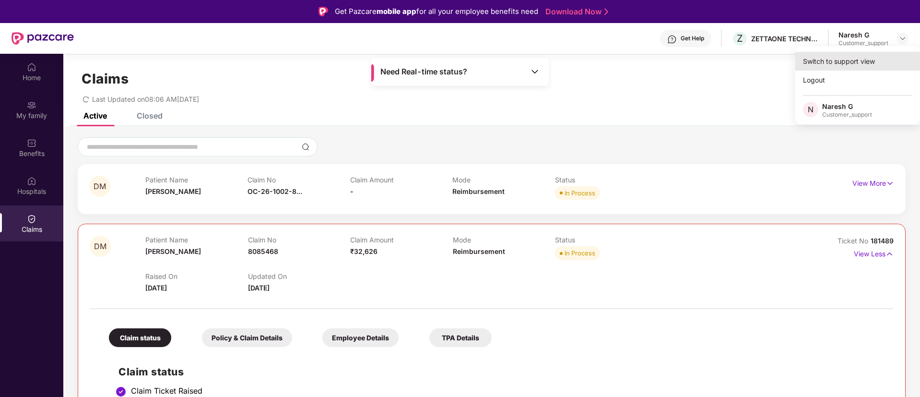
click at [843, 59] on div "Switch to support view" at bounding box center [857, 61] width 125 height 19
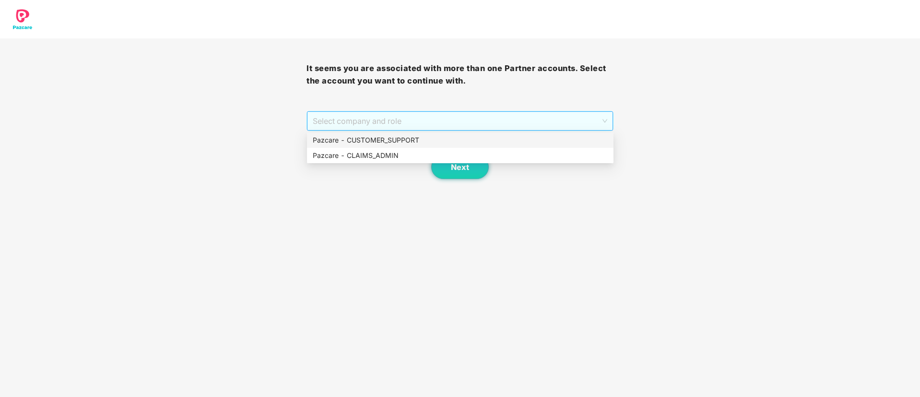
click at [472, 120] on span "Select company and role" at bounding box center [460, 121] width 294 height 18
click at [416, 135] on div "Pazcare - CUSTOMER_SUPPORT" at bounding box center [460, 140] width 295 height 11
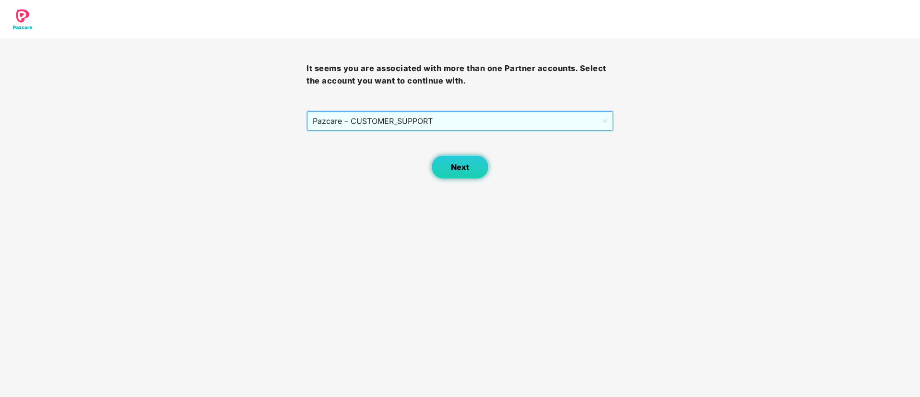
click at [453, 163] on span "Next" at bounding box center [460, 167] width 18 height 9
